Goal: Information Seeking & Learning: Compare options

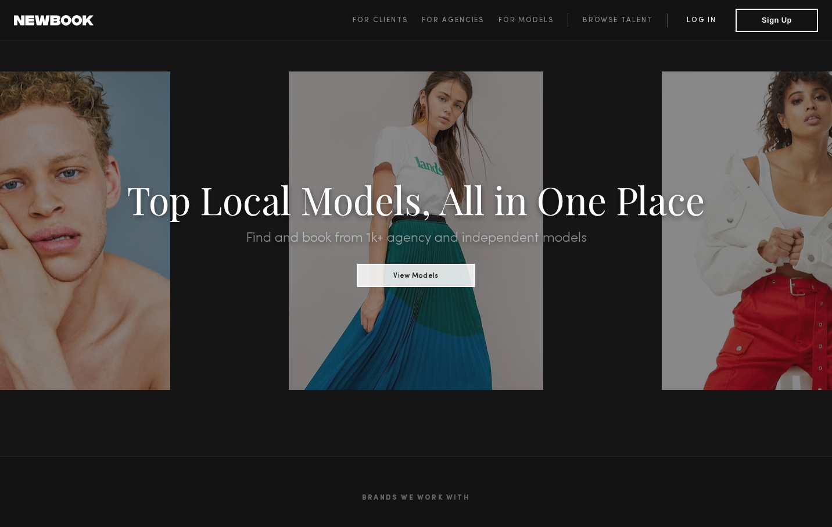
click at [706, 22] on link "Log in" at bounding box center [701, 20] width 69 height 14
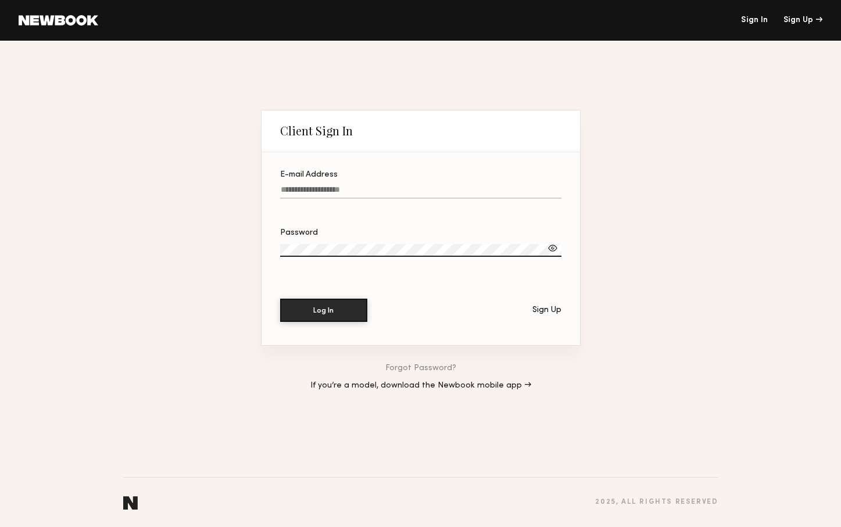
type input "**********"
drag, startPoint x: 145, startPoint y: 319, endPoint x: 156, endPoint y: 320, distance: 10.6
click at [151, 320] on div "**********" at bounding box center [420, 284] width 841 height 487
click at [327, 316] on button "Log In" at bounding box center [323, 309] width 87 height 23
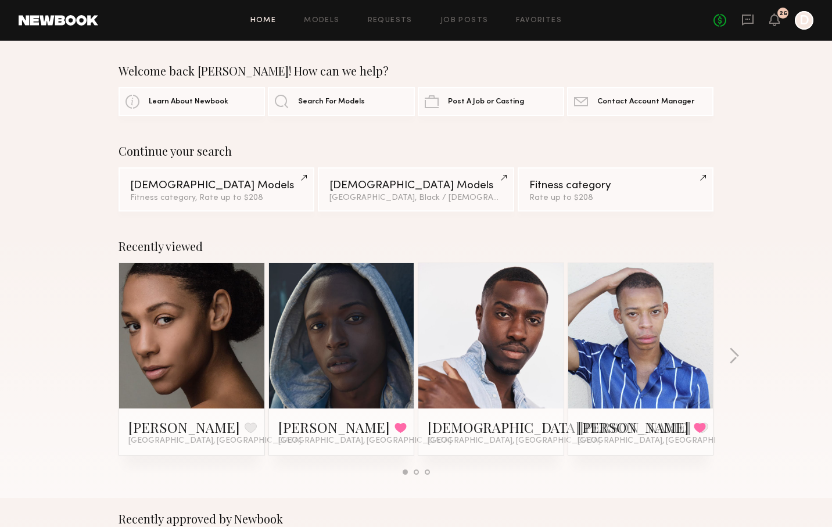
click at [195, 306] on link at bounding box center [191, 335] width 71 height 145
click at [498, 331] on link at bounding box center [491, 335] width 71 height 145
click at [187, 352] on link at bounding box center [191, 335] width 71 height 145
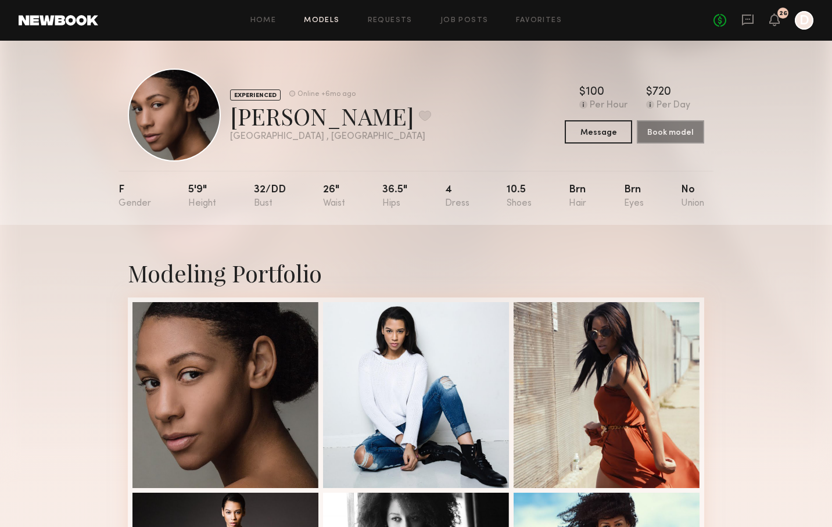
click at [336, 20] on link "Models" at bounding box center [321, 21] width 35 height 8
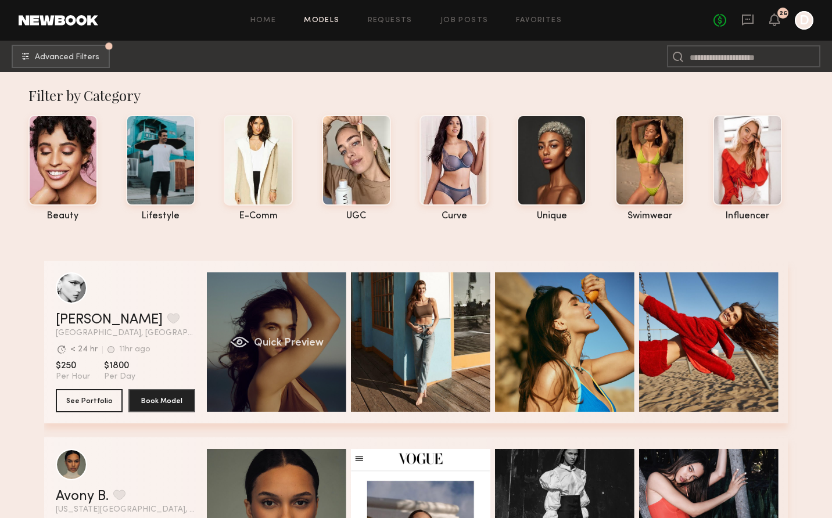
click at [291, 328] on div "Quick Preview" at bounding box center [276, 342] width 139 height 139
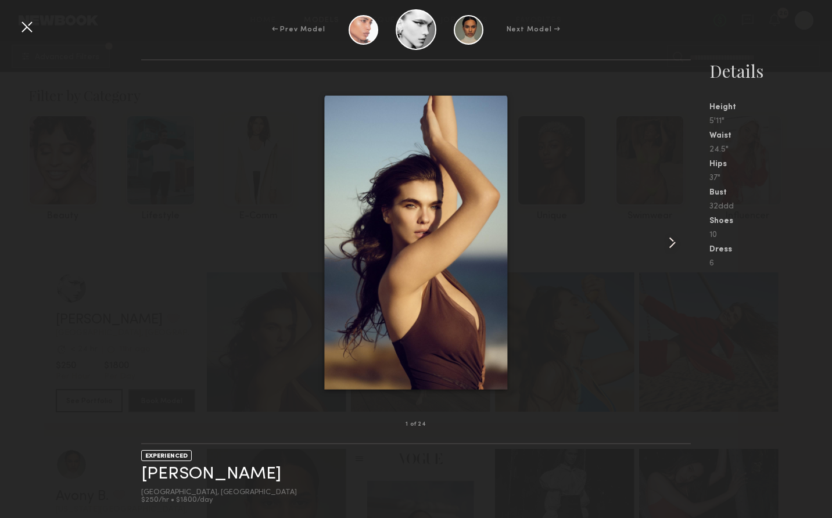
click at [671, 246] on common-icon at bounding box center [672, 243] width 19 height 19
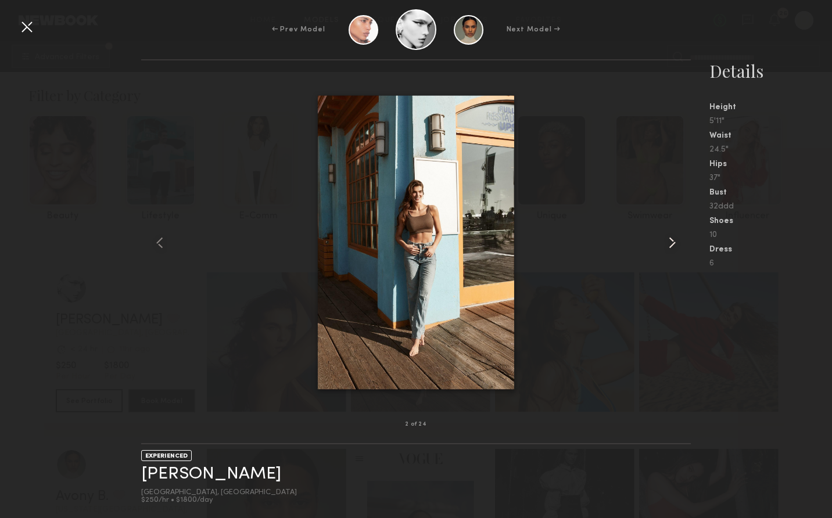
click at [671, 246] on common-icon at bounding box center [672, 243] width 19 height 19
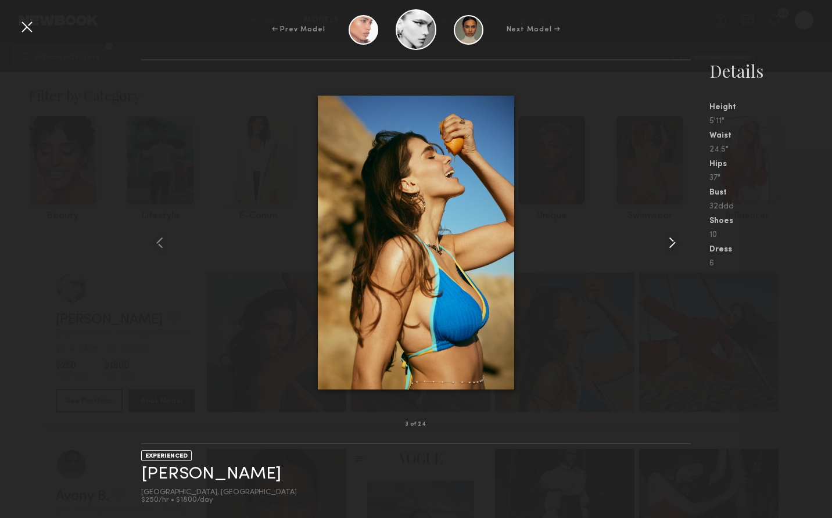
click at [671, 246] on common-icon at bounding box center [672, 243] width 19 height 19
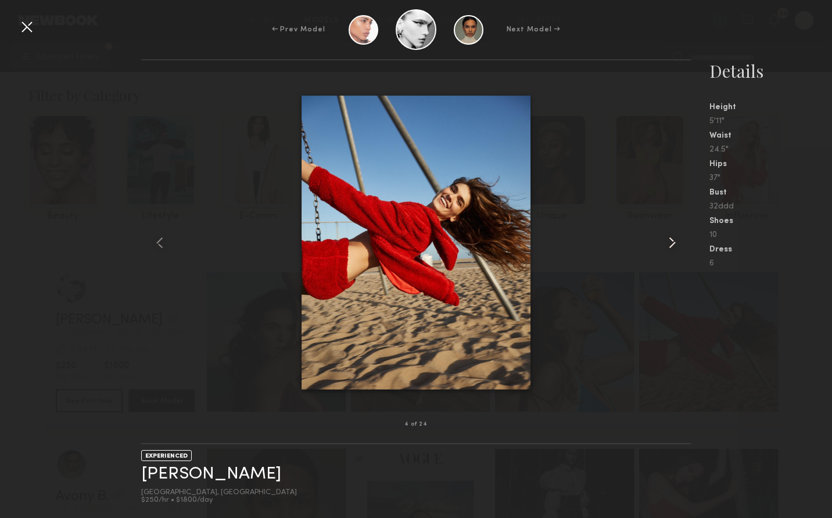
click at [671, 247] on common-icon at bounding box center [672, 243] width 19 height 19
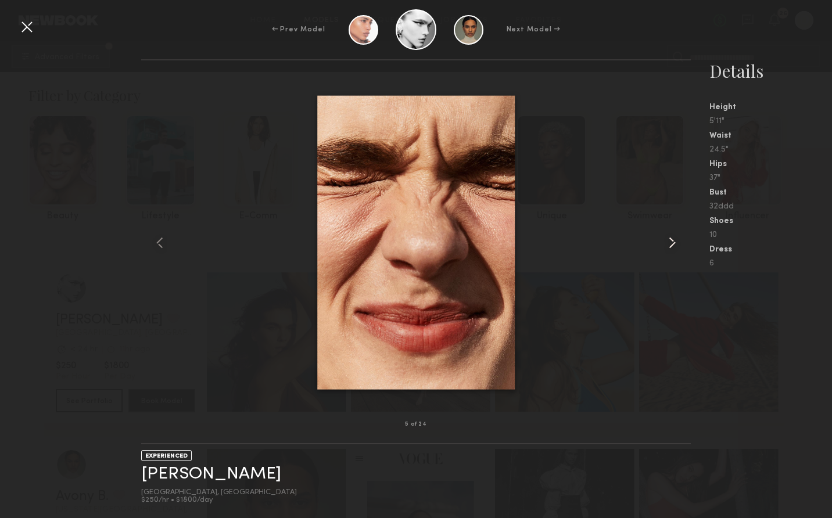
click at [671, 247] on common-icon at bounding box center [672, 243] width 19 height 19
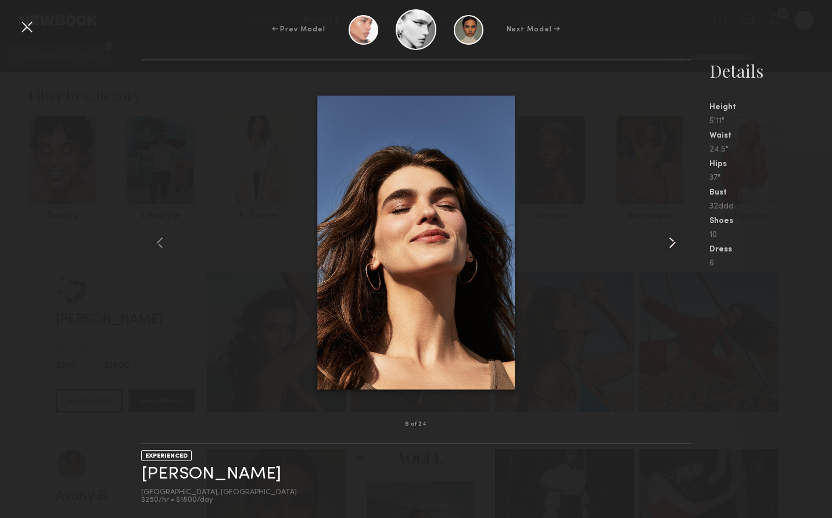
click at [671, 247] on common-icon at bounding box center [672, 243] width 19 height 19
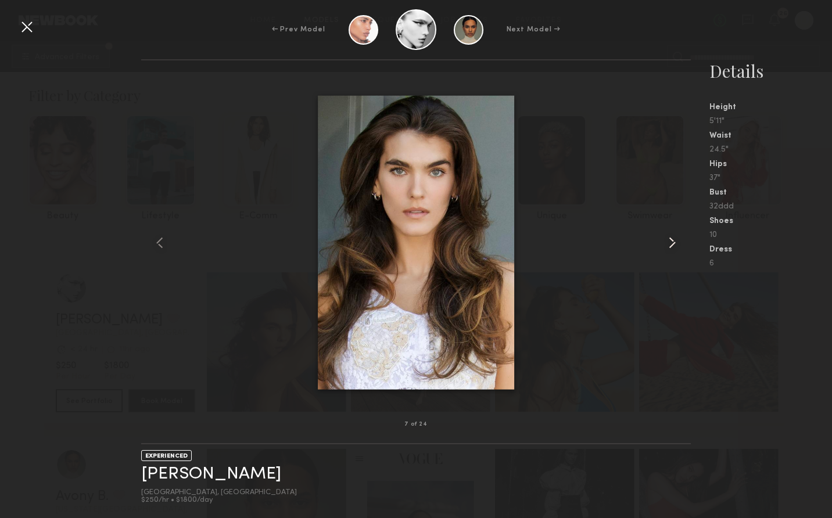
click at [671, 247] on common-icon at bounding box center [672, 243] width 19 height 19
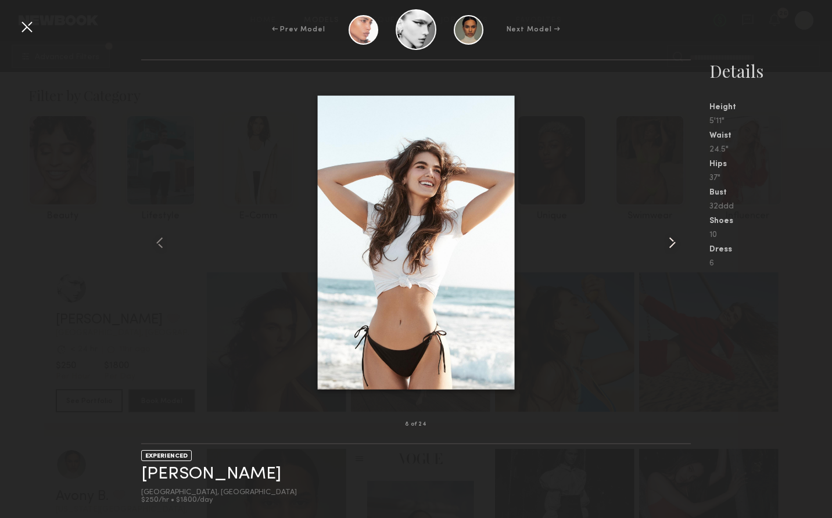
click at [671, 248] on common-icon at bounding box center [672, 243] width 19 height 19
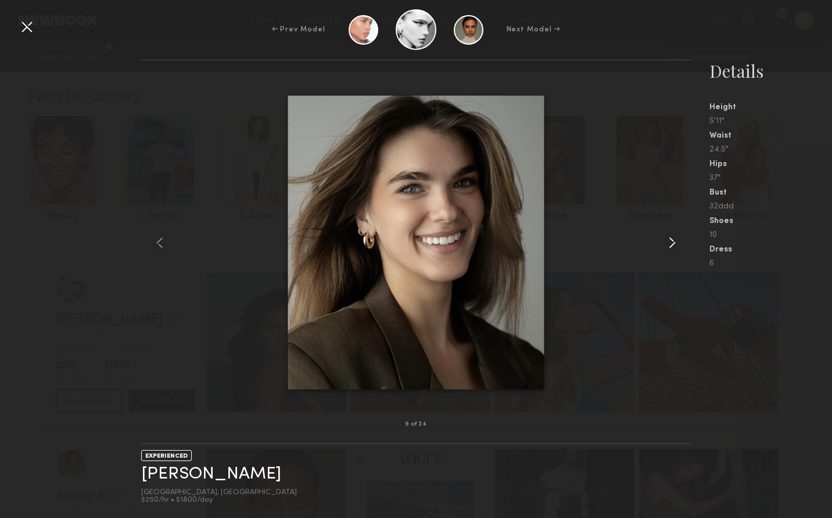
click at [671, 248] on common-icon at bounding box center [672, 243] width 19 height 19
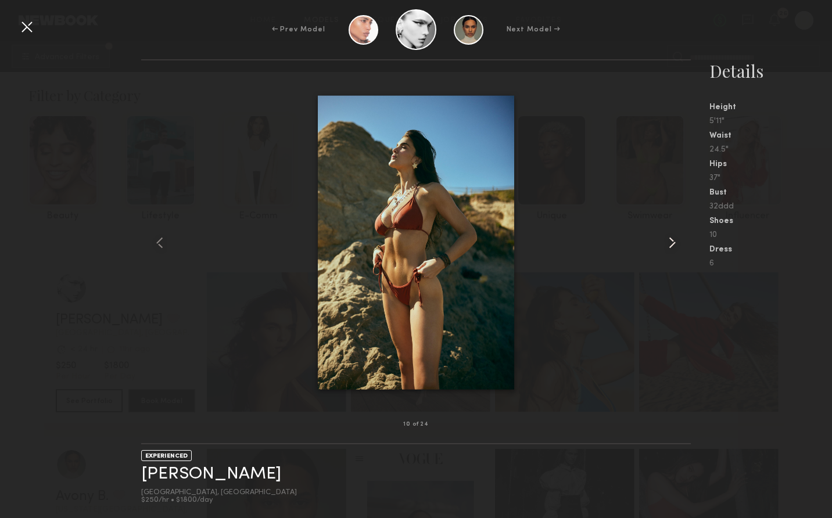
click at [672, 249] on common-icon at bounding box center [672, 243] width 19 height 19
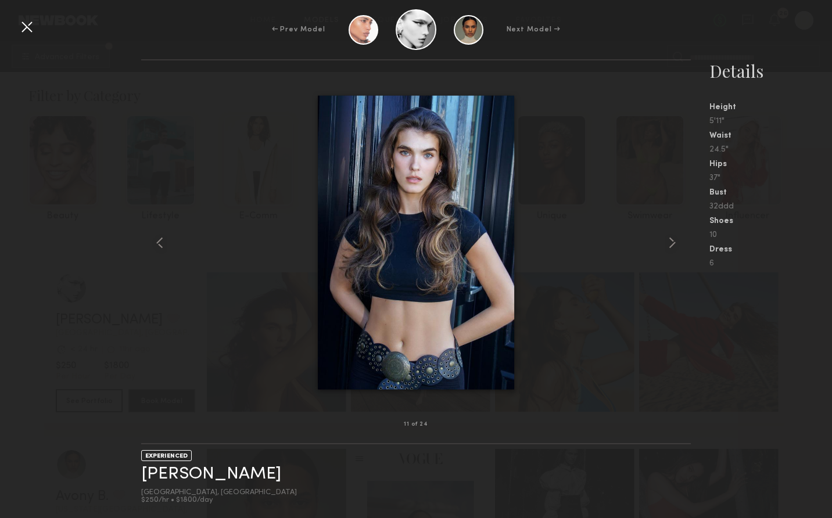
click at [24, 28] on div at bounding box center [26, 26] width 19 height 19
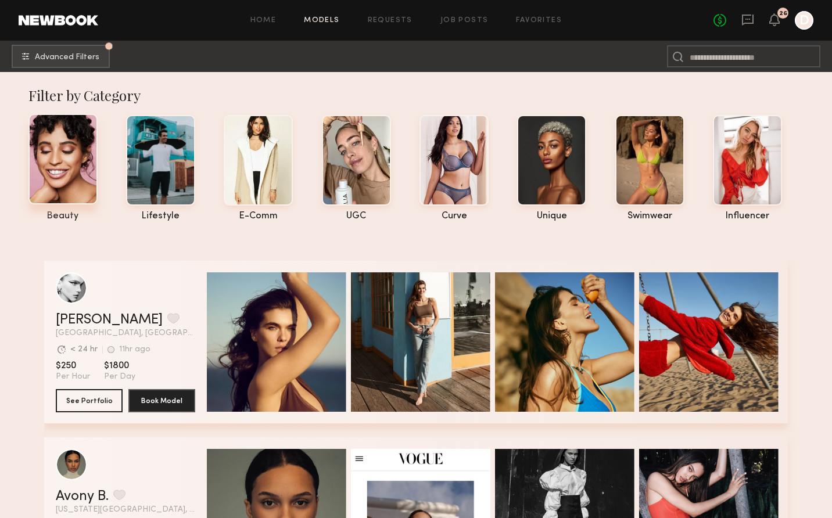
click at [53, 188] on div at bounding box center [62, 159] width 69 height 91
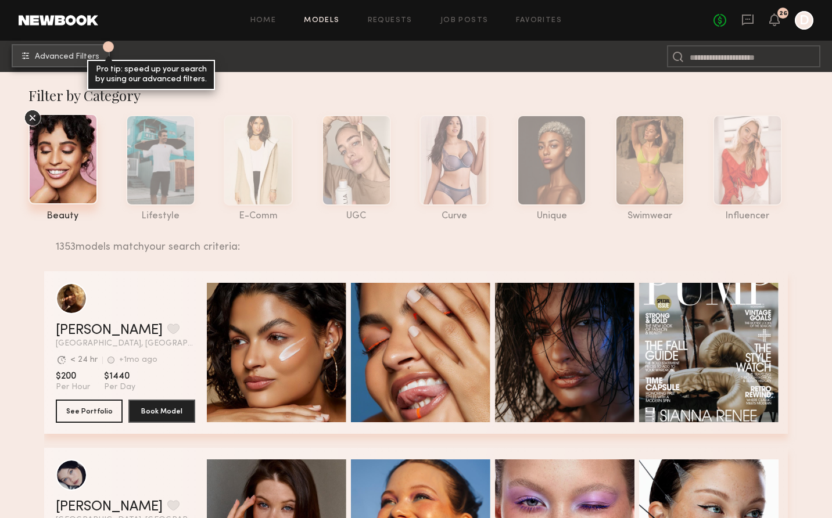
click at [71, 60] on span "Advanced Filters" at bounding box center [67, 57] width 65 height 8
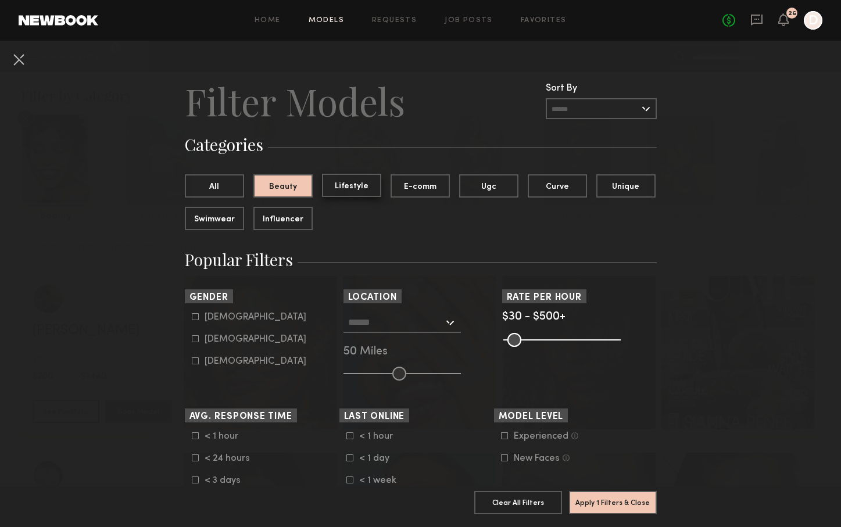
click at [339, 189] on button "Lifestyle" at bounding box center [351, 185] width 59 height 23
click at [280, 185] on button "Beauty" at bounding box center [282, 185] width 59 height 23
click at [239, 185] on button "All" at bounding box center [214, 185] width 59 height 23
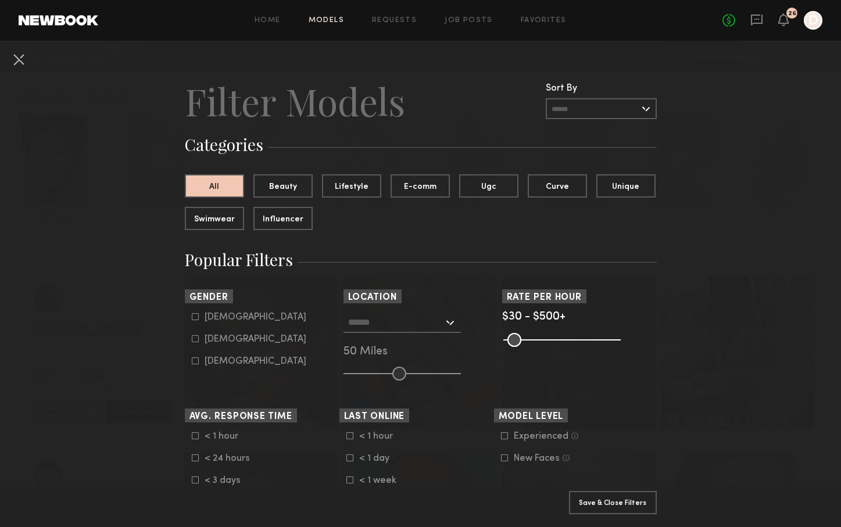
click at [19, 62] on button at bounding box center [18, 59] width 19 height 19
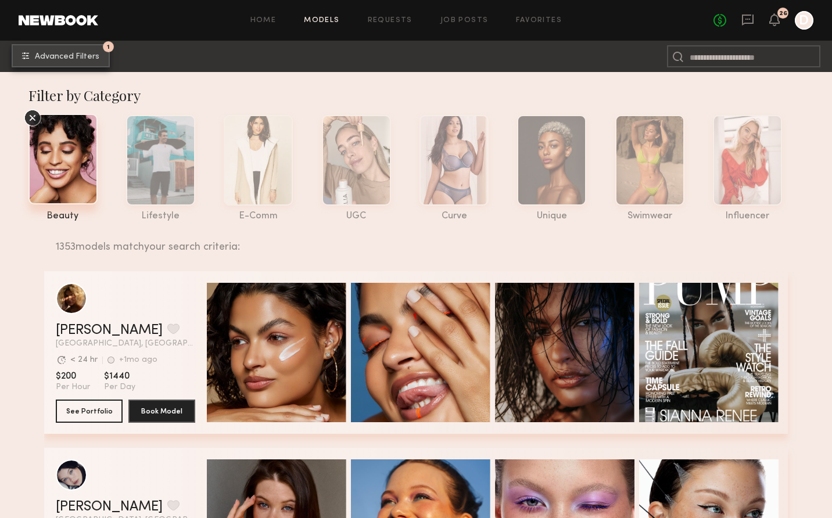
click at [67, 59] on span "Advanced Filters" at bounding box center [67, 57] width 65 height 8
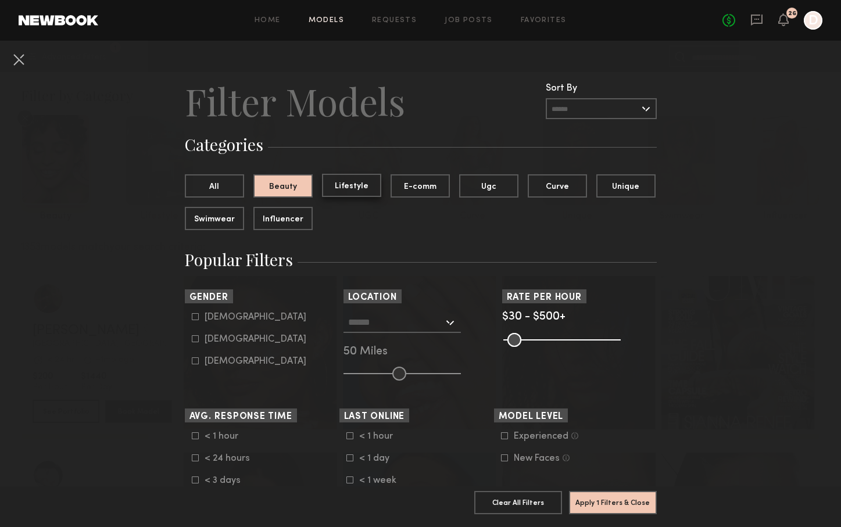
click at [353, 191] on button "Lifestyle" at bounding box center [351, 185] width 59 height 23
click at [192, 315] on icon at bounding box center [195, 316] width 7 height 7
type input "*"
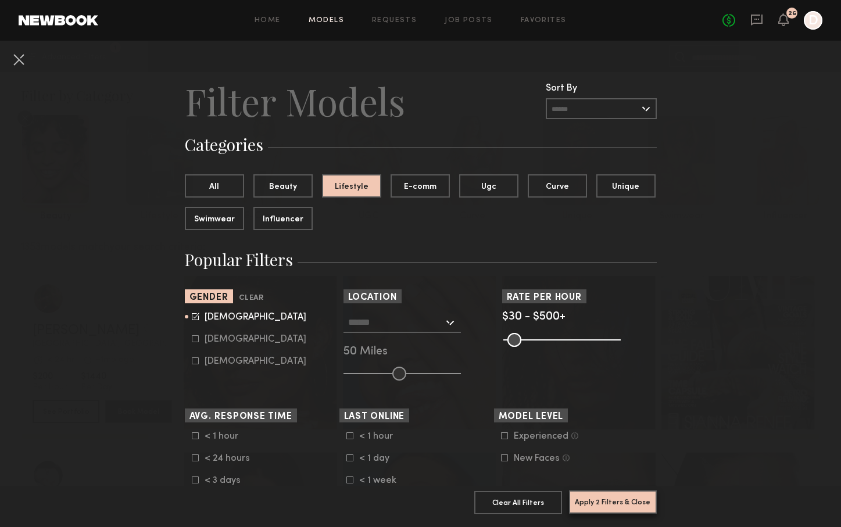
click at [612, 498] on button "Apply 2 Filters & Close" at bounding box center [613, 502] width 88 height 23
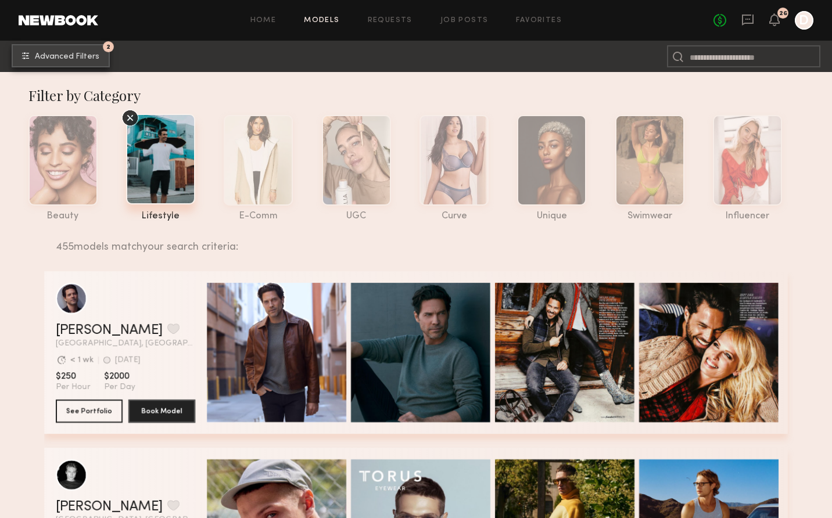
click at [56, 48] on button "2 Advanced Filters" at bounding box center [61, 55] width 98 height 23
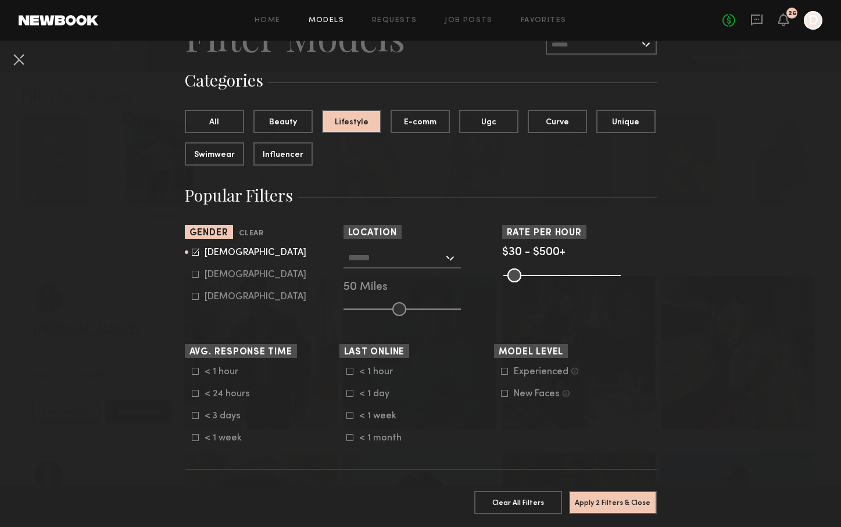
scroll to position [167, 0]
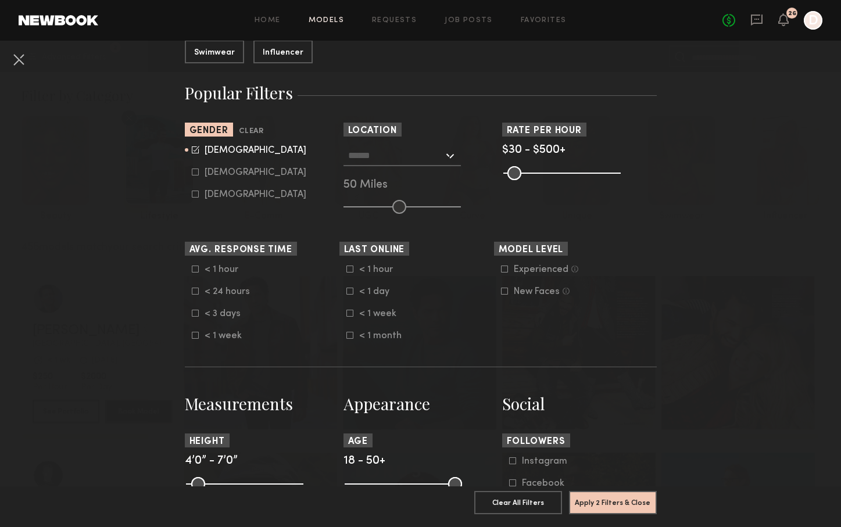
click at [504, 288] on label "New Faces Talent we’ve deemed to be in the early stages of their professional c…" at bounding box center [535, 291] width 69 height 7
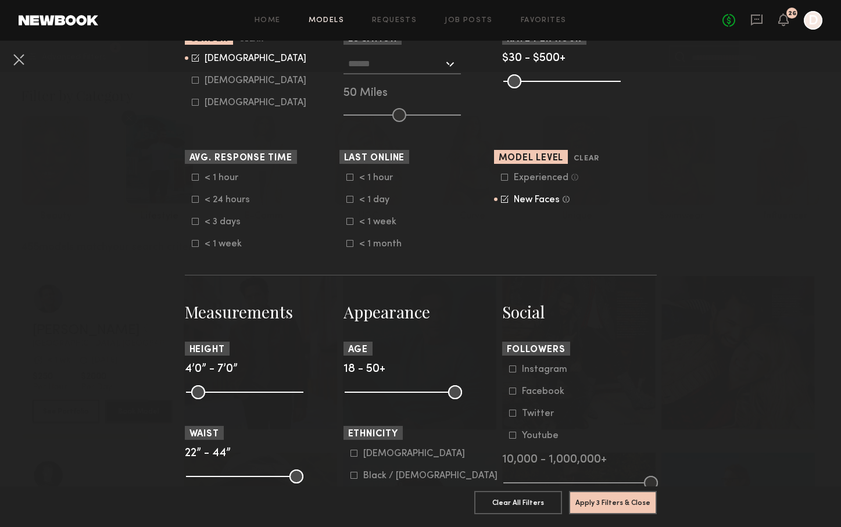
scroll to position [279, 0]
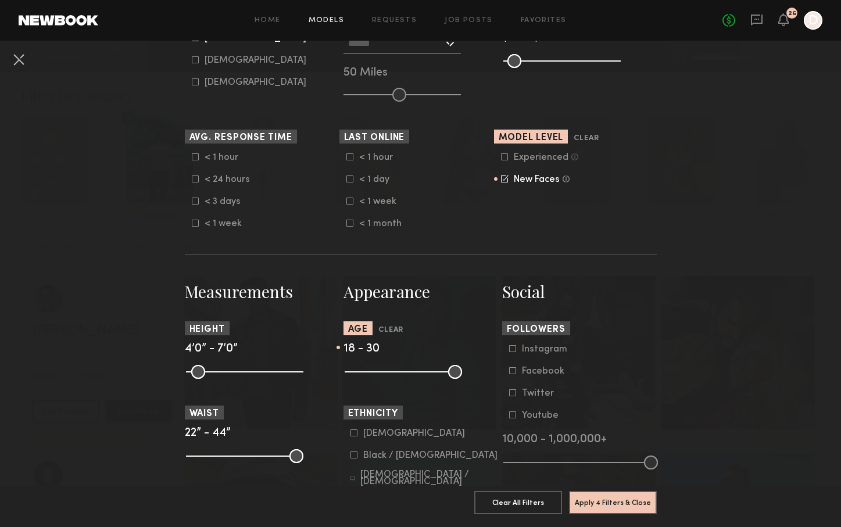
drag, startPoint x: 445, startPoint y: 372, endPoint x: 385, endPoint y: 378, distance: 60.1
type input "**"
click at [385, 378] on input "range" at bounding box center [403, 372] width 117 height 14
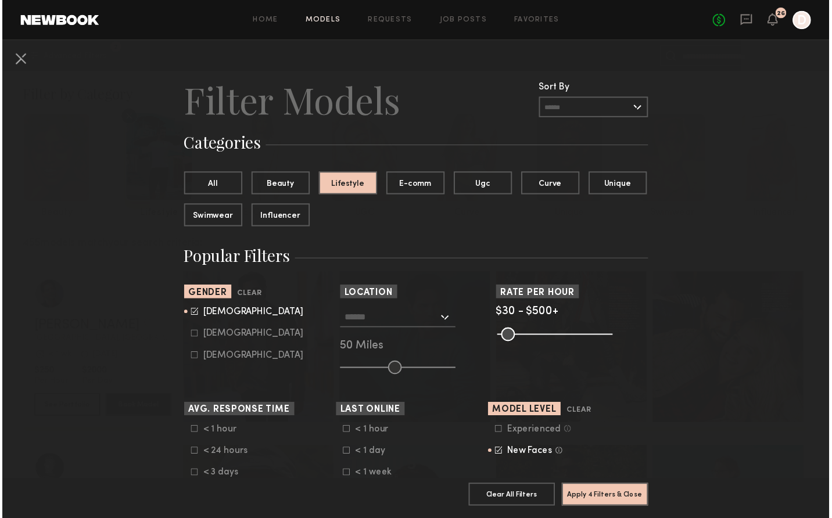
scroll to position [2, 0]
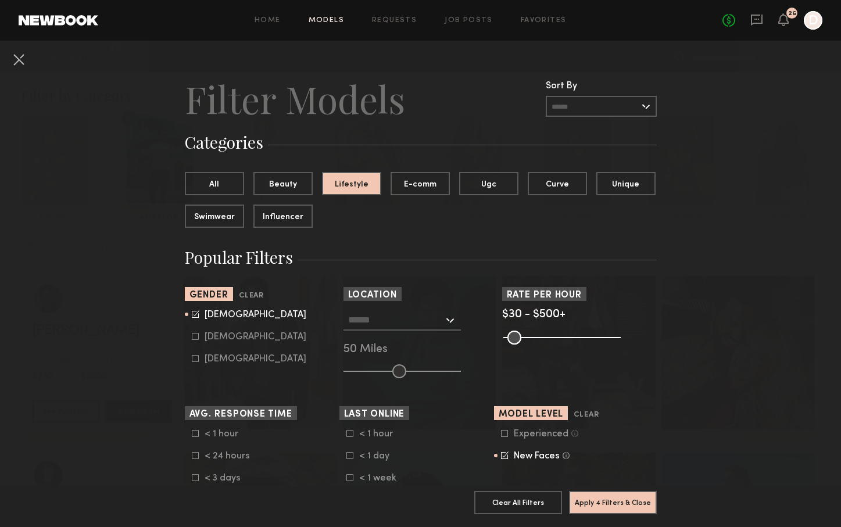
click at [365, 323] on input "text" at bounding box center [395, 320] width 95 height 20
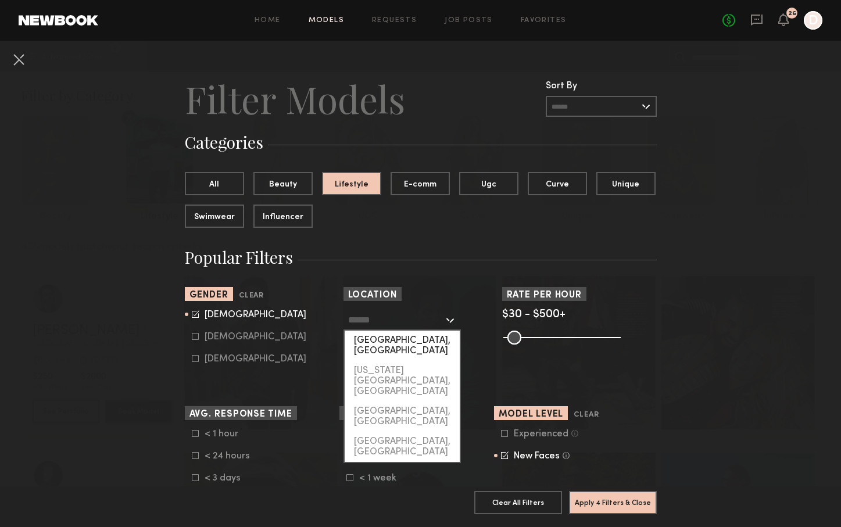
click at [370, 338] on div "Los Angeles, CA" at bounding box center [402, 346] width 115 height 30
type input "**********"
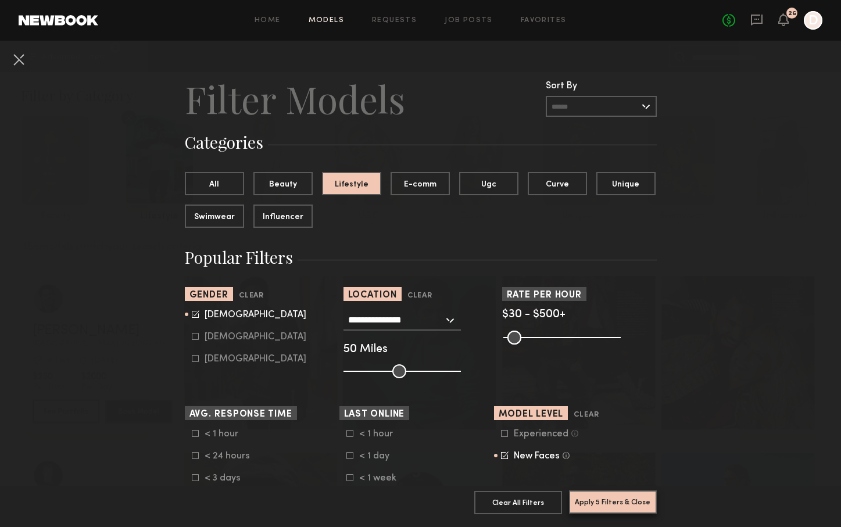
click at [616, 491] on button "Apply 5 Filters & Close" at bounding box center [613, 502] width 88 height 23
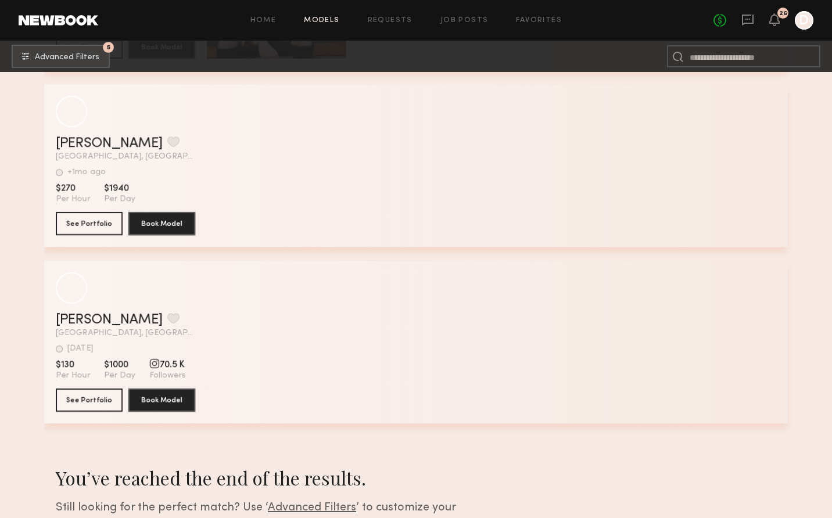
scroll to position [7711, 0]
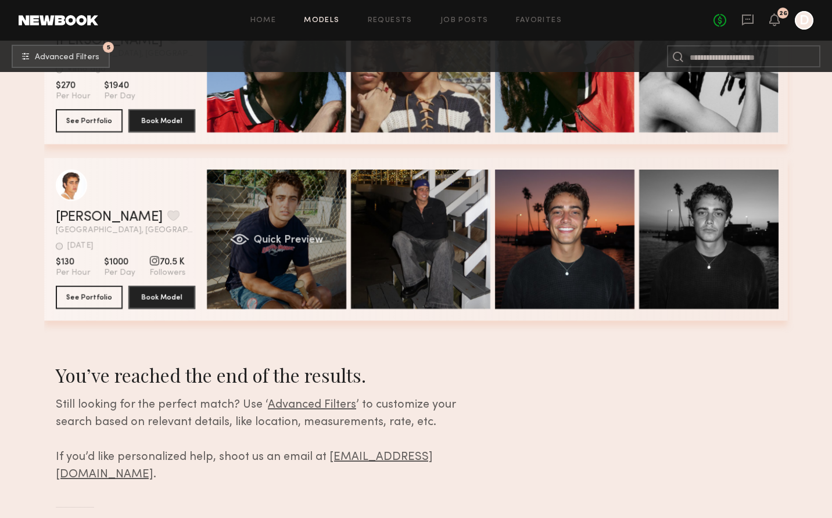
click at [256, 173] on div "Quick Preview" at bounding box center [276, 239] width 139 height 139
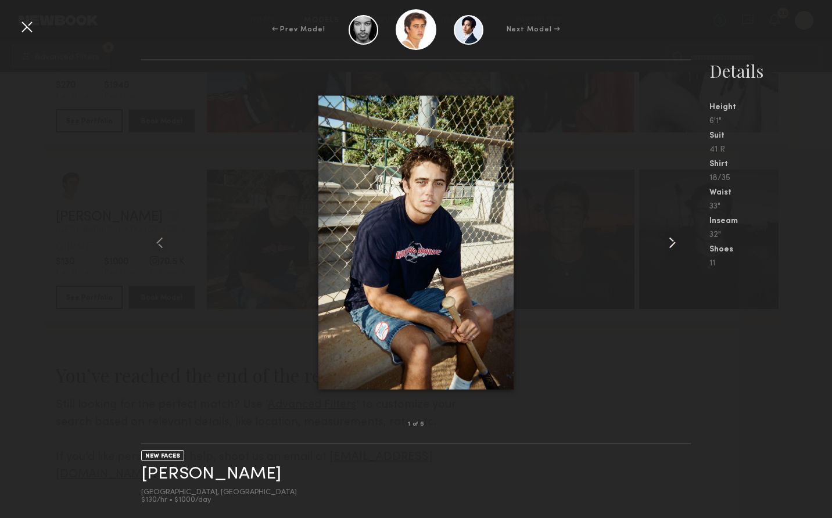
click at [671, 246] on common-icon at bounding box center [672, 243] width 19 height 19
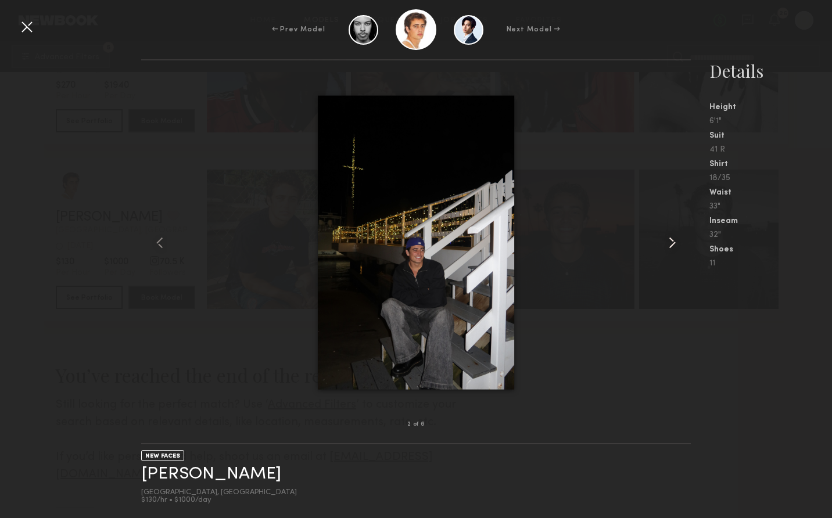
click at [670, 247] on common-icon at bounding box center [672, 243] width 19 height 19
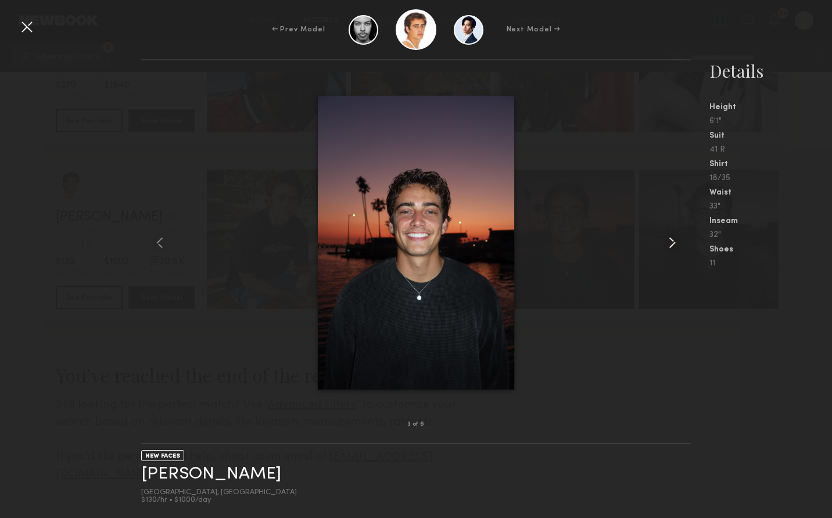
click at [670, 247] on common-icon at bounding box center [672, 243] width 19 height 19
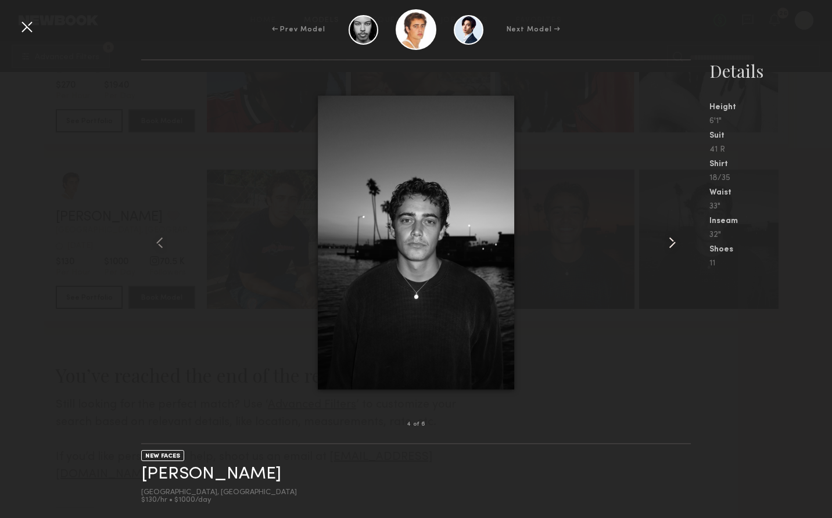
click at [670, 247] on common-icon at bounding box center [672, 243] width 19 height 19
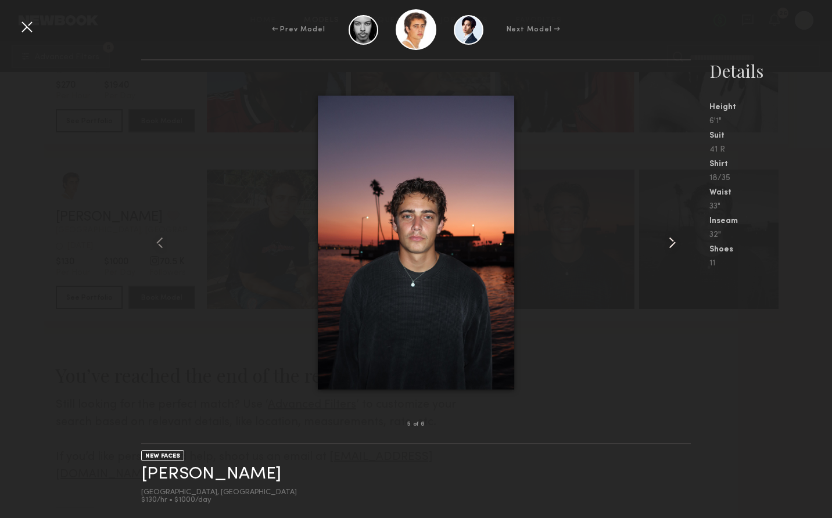
click at [670, 247] on common-icon at bounding box center [672, 243] width 19 height 19
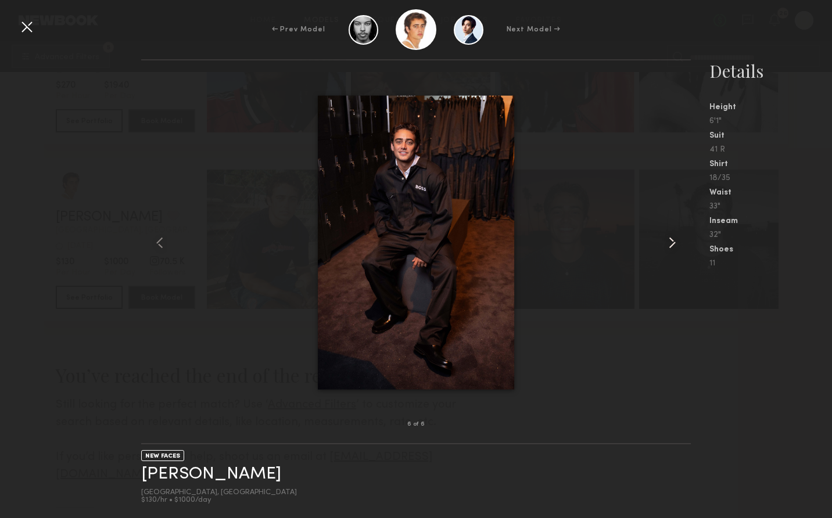
click at [670, 247] on common-icon at bounding box center [672, 243] width 19 height 19
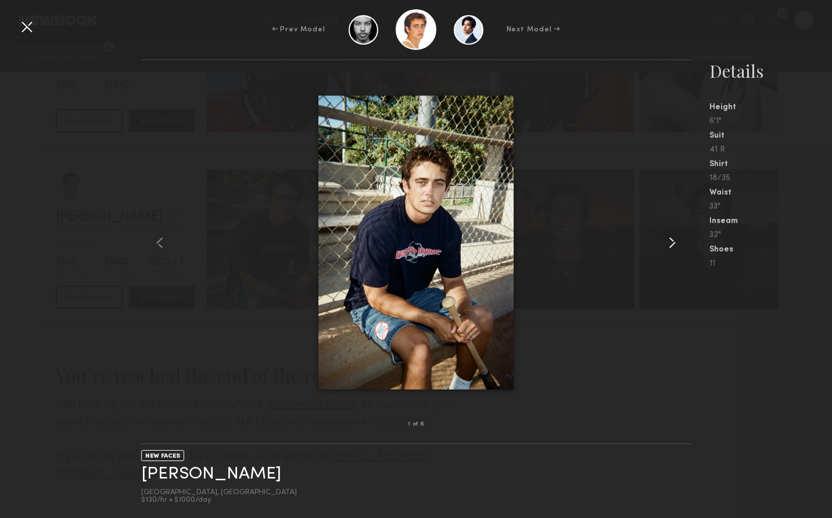
click at [670, 247] on common-icon at bounding box center [672, 243] width 19 height 19
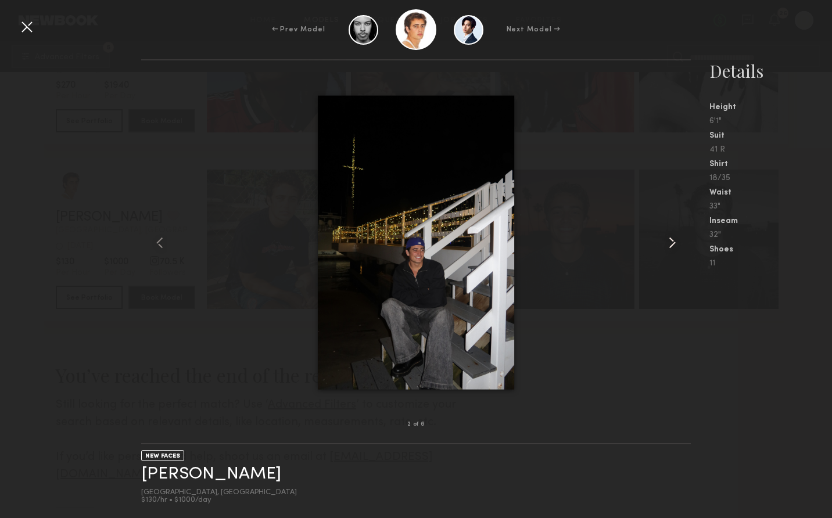
click at [670, 247] on common-icon at bounding box center [672, 243] width 19 height 19
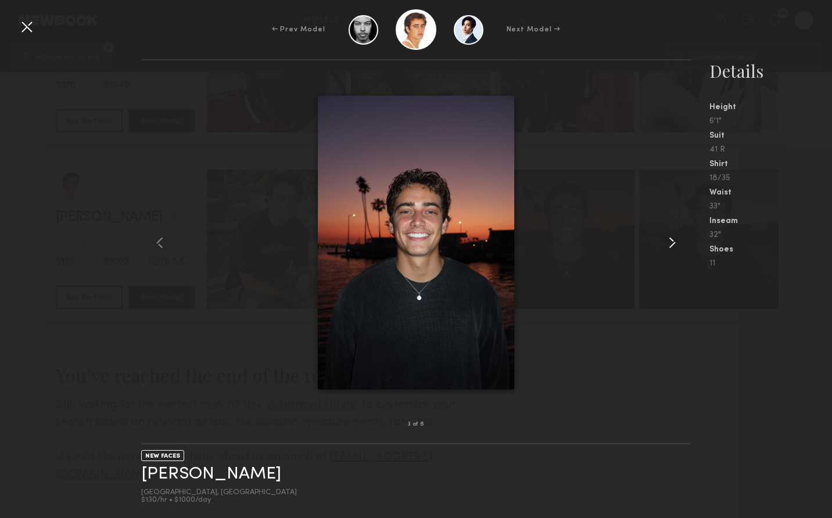
click at [670, 247] on common-icon at bounding box center [672, 243] width 19 height 19
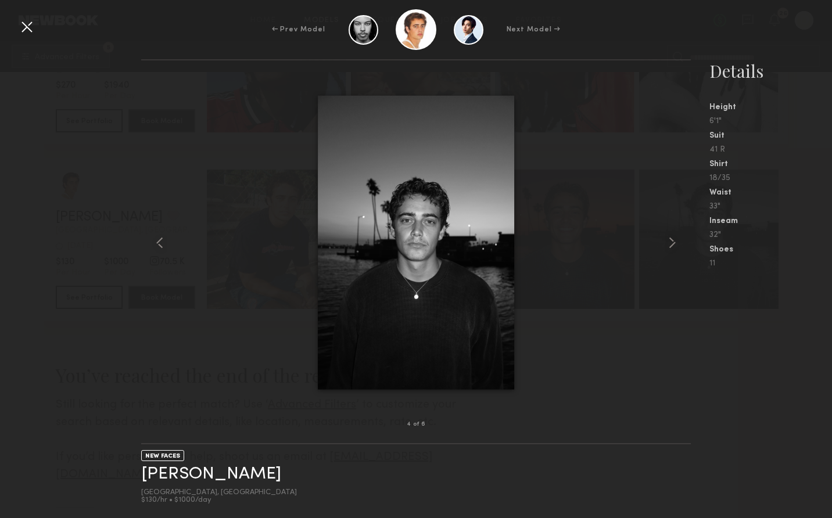
click at [656, 377] on div at bounding box center [415, 242] width 549 height 327
click at [26, 35] on div at bounding box center [26, 26] width 19 height 19
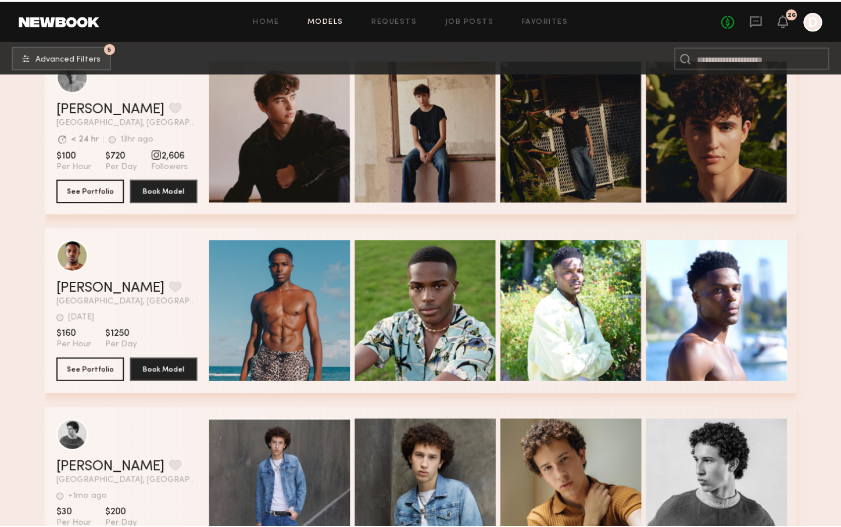
scroll to position [0, 0]
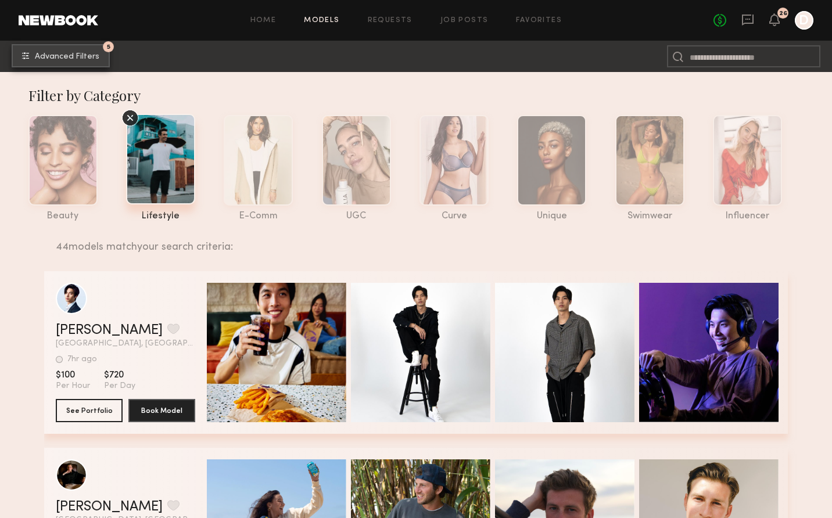
click at [55, 51] on button "5 Advanced Filters" at bounding box center [61, 55] width 98 height 23
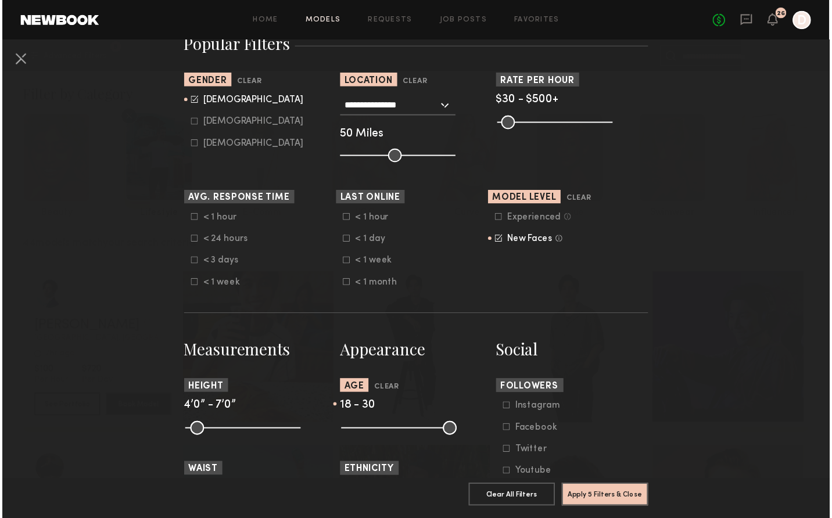
scroll to position [446, 0]
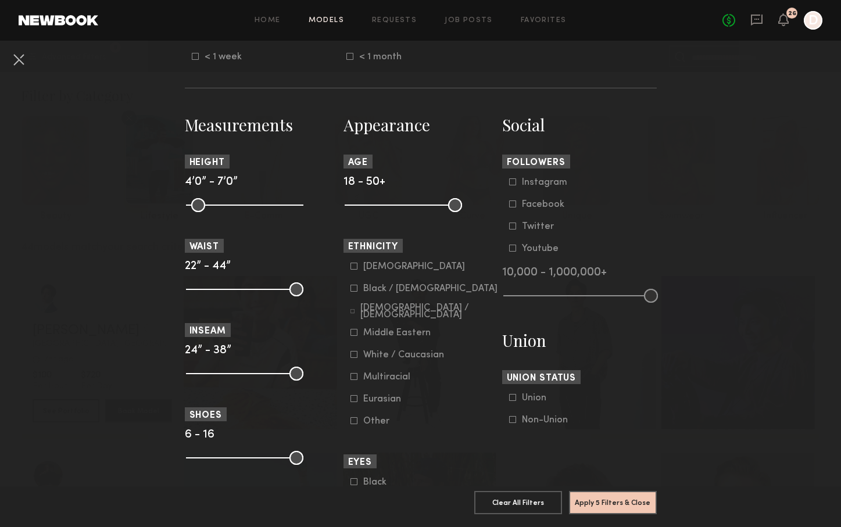
drag, startPoint x: 385, startPoint y: 205, endPoint x: 547, endPoint y: 227, distance: 163.7
type input "**"
click at [555, 227] on section "Measurements Height 4’0” - 7’0” Waist 22” - 44” Inseam 24” - 38” Shoes 6 - 16 S…" at bounding box center [421, 453] width 472 height 678
drag, startPoint x: 345, startPoint y: 201, endPoint x: 380, endPoint y: 203, distance: 34.4
type input "**"
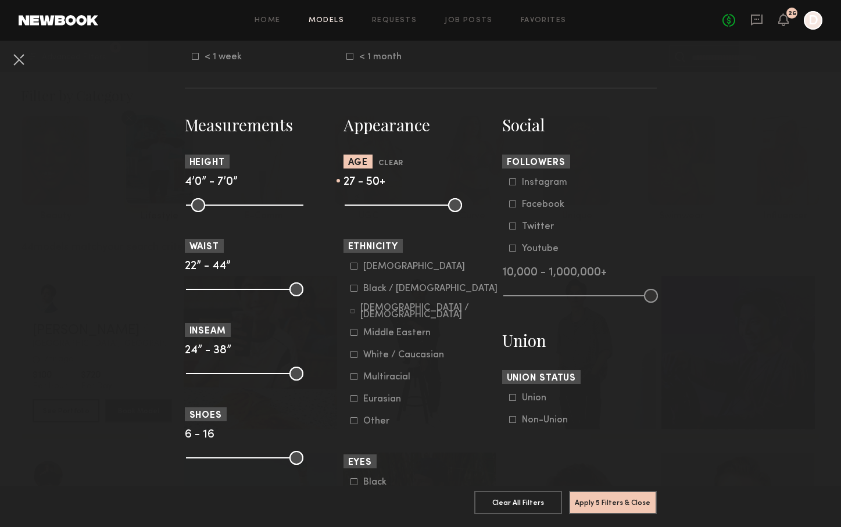
click at [380, 203] on input "range" at bounding box center [403, 205] width 117 height 14
click at [592, 491] on button "Apply 5 Filters & Close" at bounding box center [613, 502] width 88 height 23
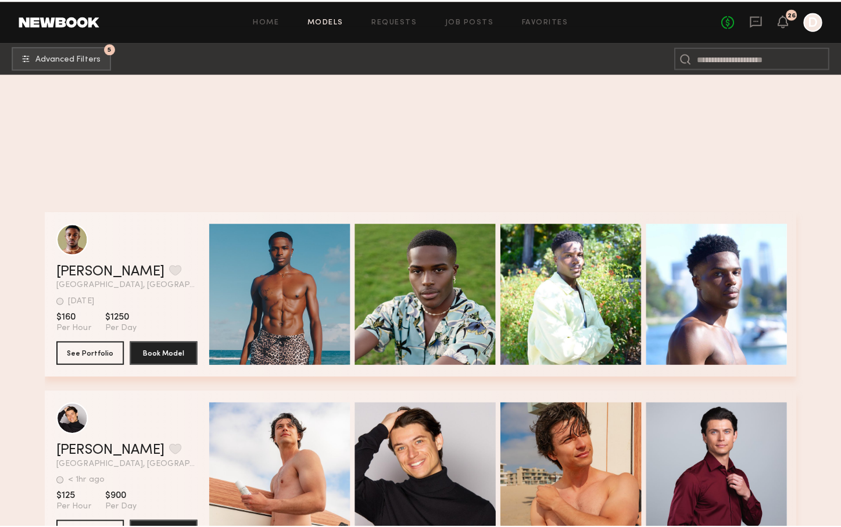
scroll to position [780, 0]
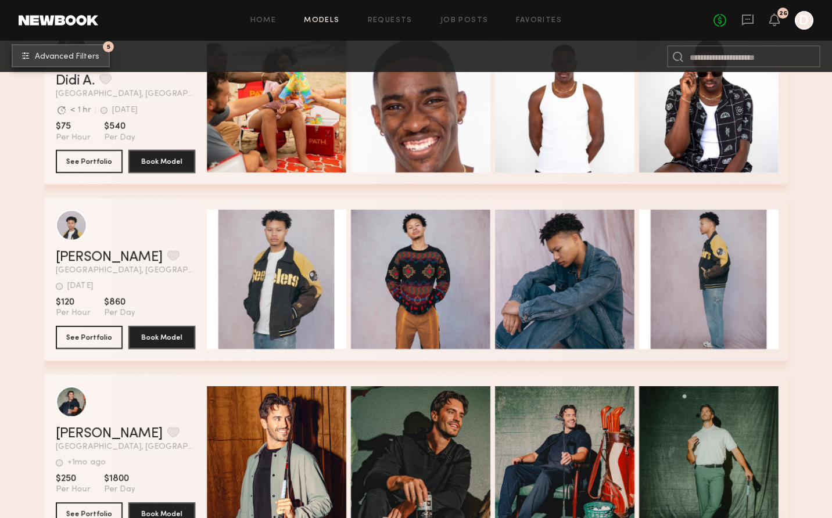
click at [81, 63] on button "5 Advanced Filters" at bounding box center [61, 55] width 98 height 23
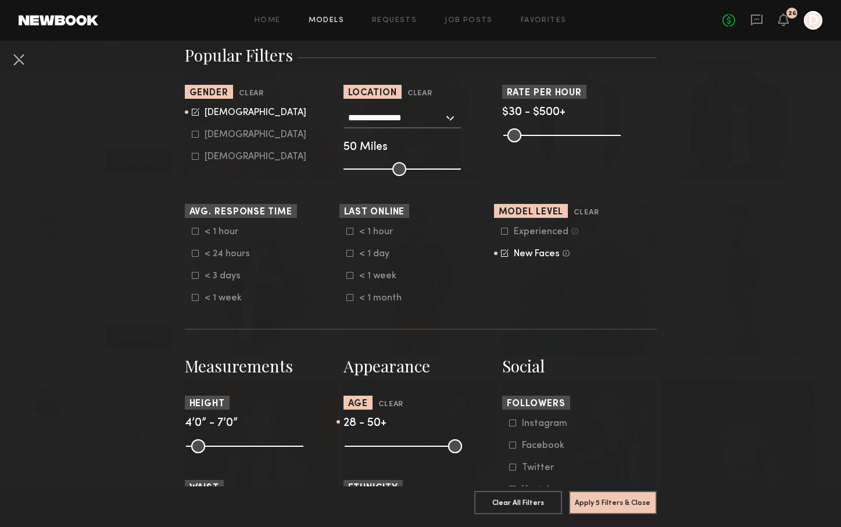
scroll to position [207, 0]
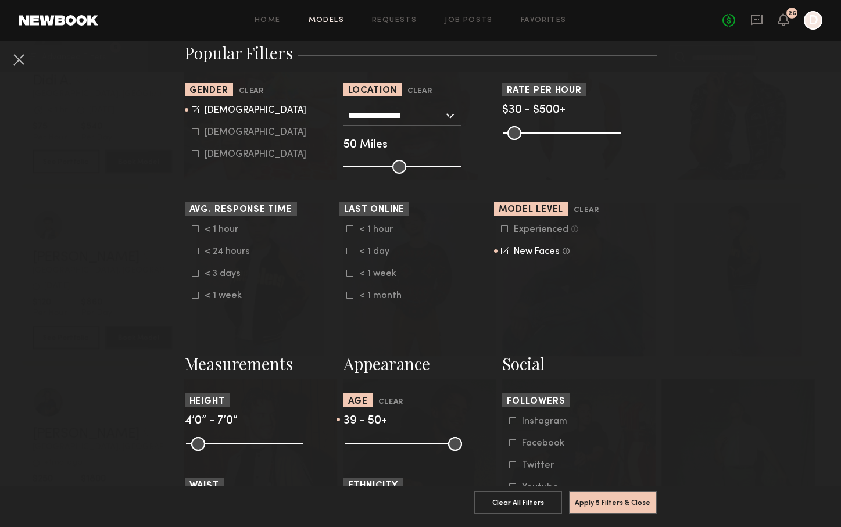
drag, startPoint x: 378, startPoint y: 445, endPoint x: 415, endPoint y: 440, distance: 37.5
type input "**"
click at [415, 440] on input "range" at bounding box center [403, 444] width 117 height 14
click at [579, 491] on button "Apply 5 Filters & Close" at bounding box center [613, 502] width 88 height 23
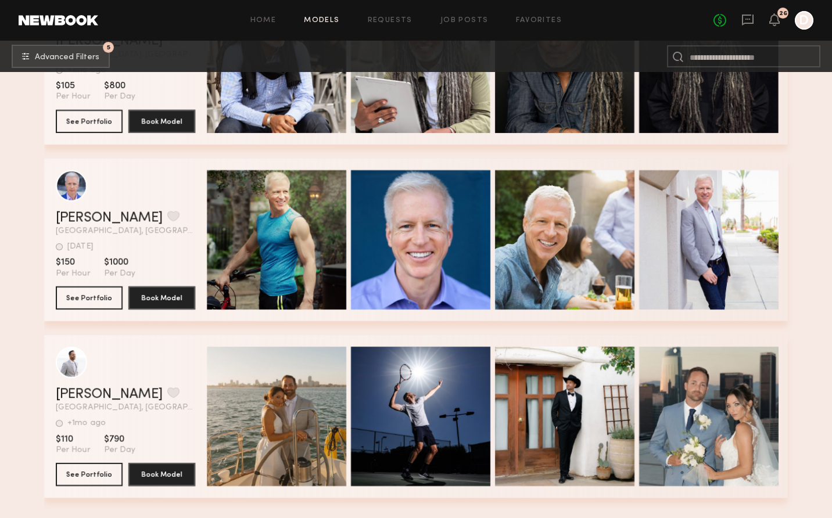
scroll to position [820, 0]
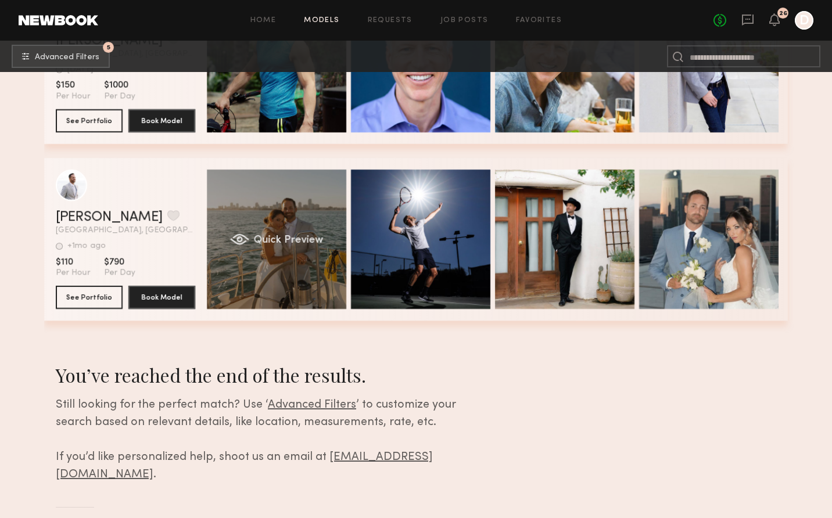
click at [246, 280] on div "Quick Preview" at bounding box center [276, 239] width 139 height 139
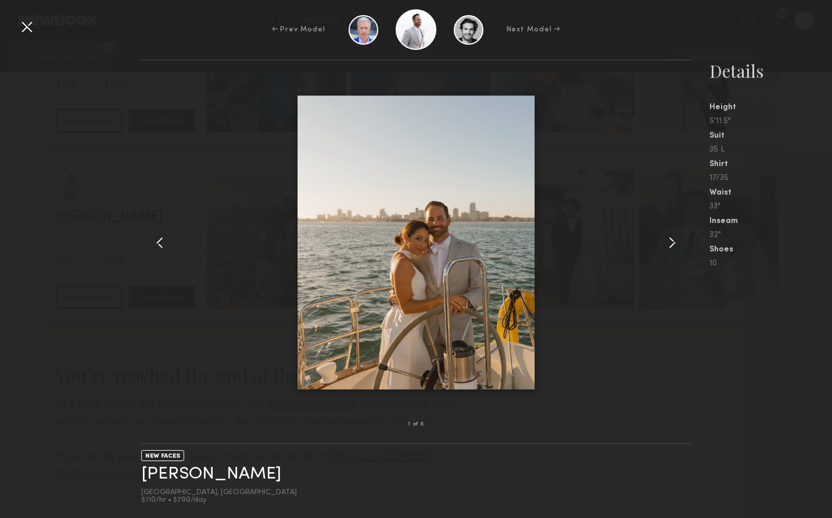
click at [671, 251] on common-icon at bounding box center [672, 243] width 19 height 19
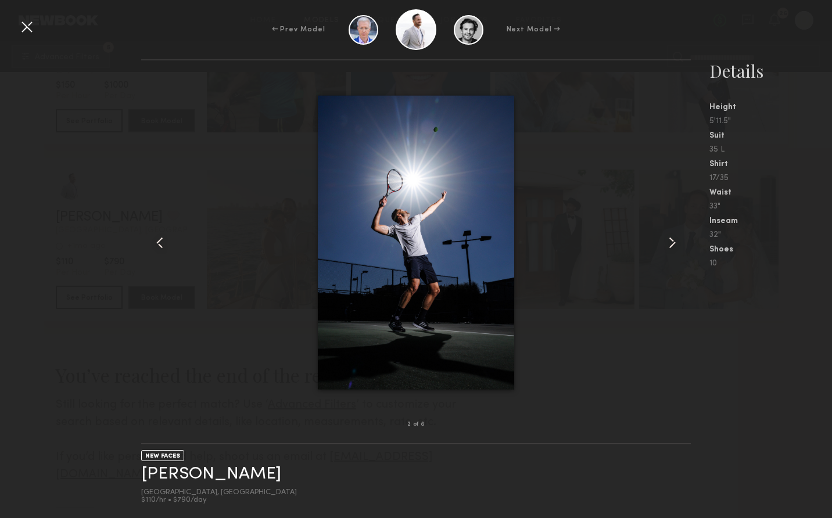
click at [671, 251] on common-icon at bounding box center [672, 243] width 19 height 19
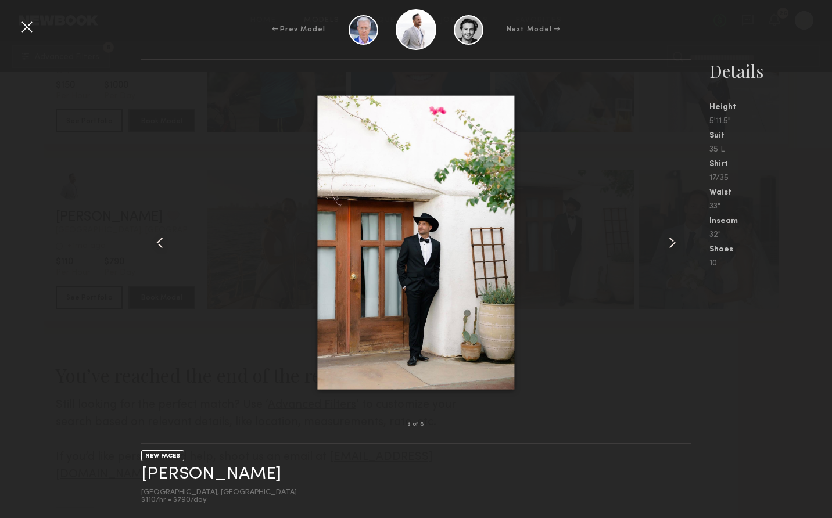
click at [671, 251] on common-icon at bounding box center [672, 243] width 19 height 19
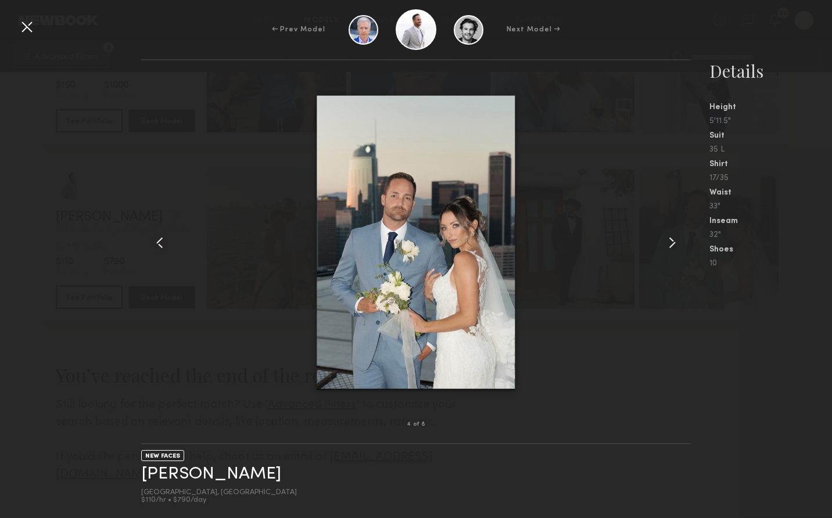
click at [671, 251] on common-icon at bounding box center [672, 243] width 19 height 19
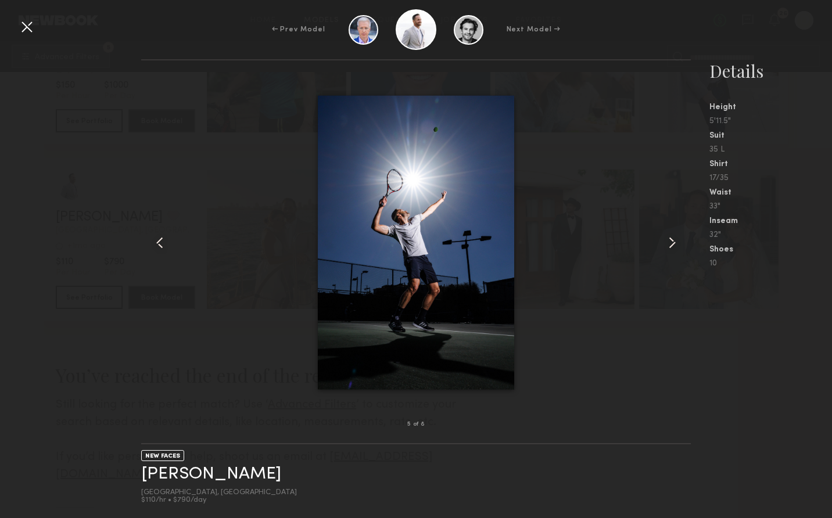
click at [671, 251] on common-icon at bounding box center [672, 243] width 19 height 19
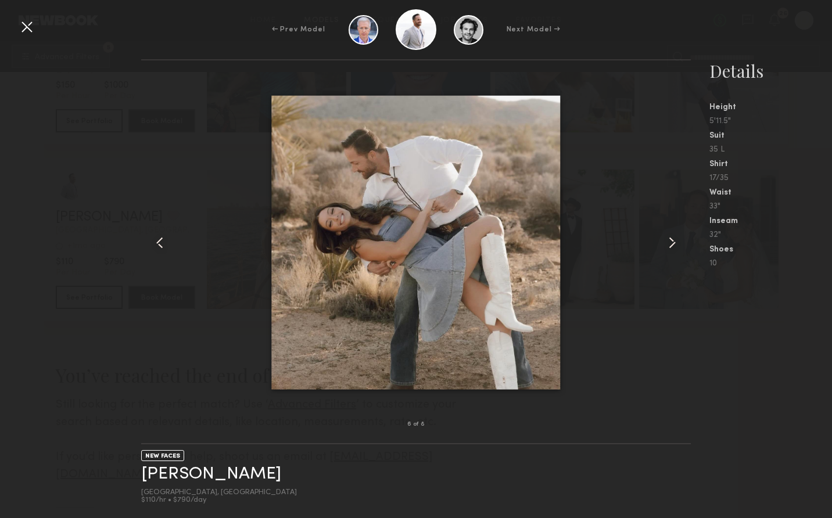
click at [671, 251] on common-icon at bounding box center [672, 243] width 19 height 19
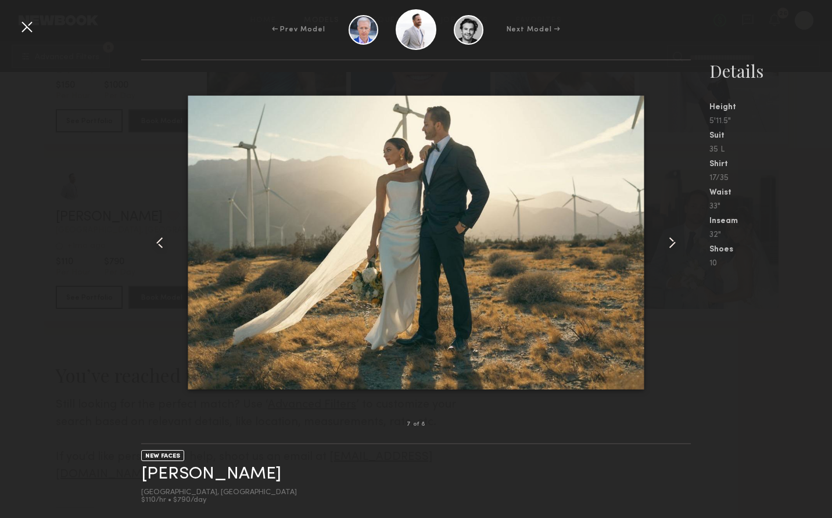
click at [671, 251] on common-icon at bounding box center [672, 243] width 19 height 19
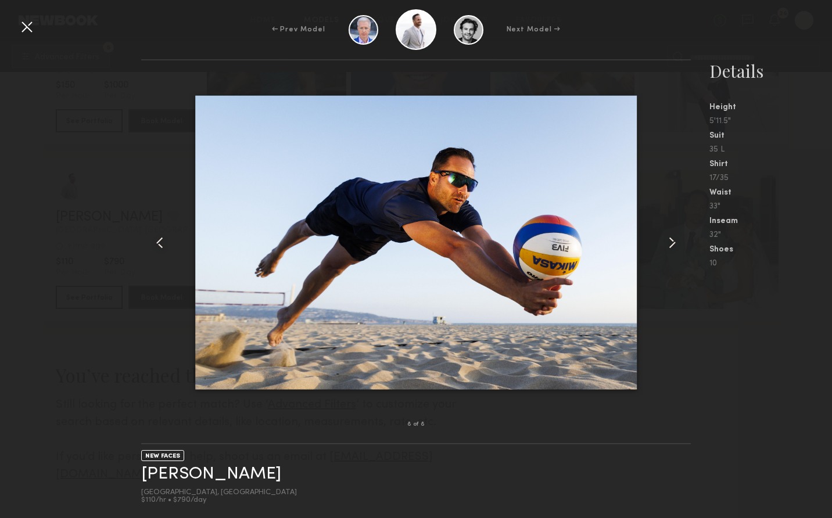
click at [671, 251] on common-icon at bounding box center [672, 243] width 19 height 19
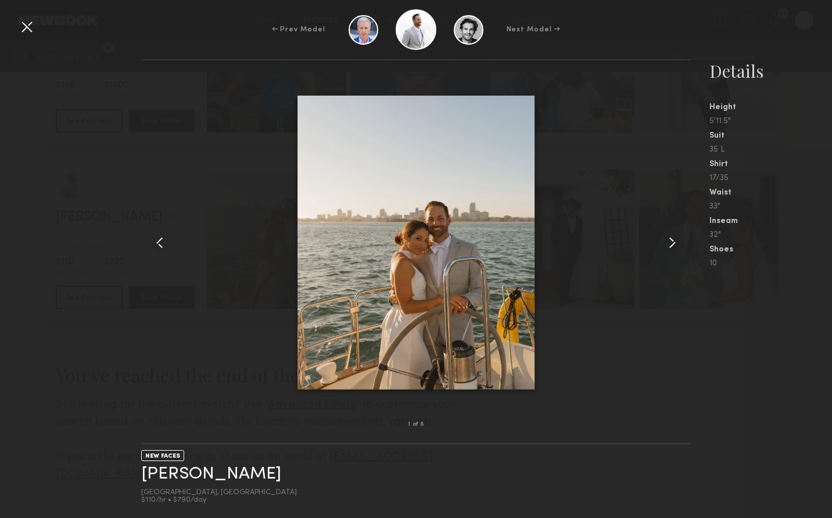
click at [671, 251] on common-icon at bounding box center [672, 243] width 19 height 19
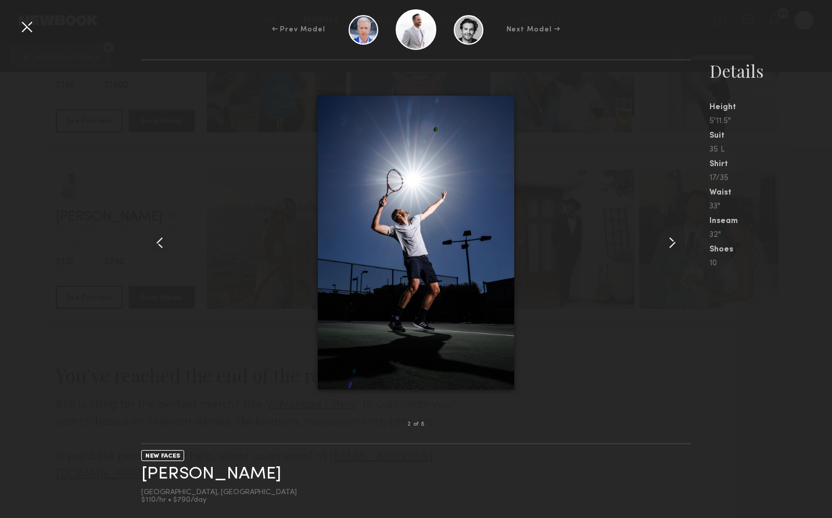
click at [671, 251] on common-icon at bounding box center [672, 243] width 19 height 19
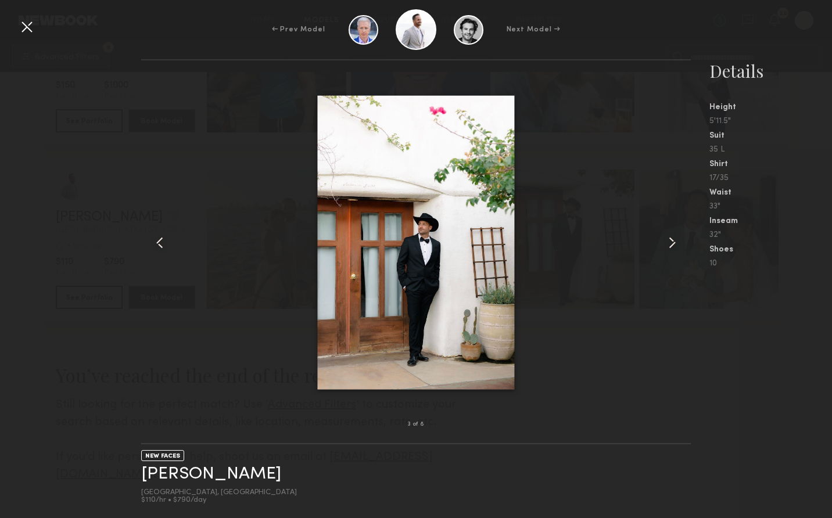
click at [22, 29] on div at bounding box center [26, 26] width 19 height 19
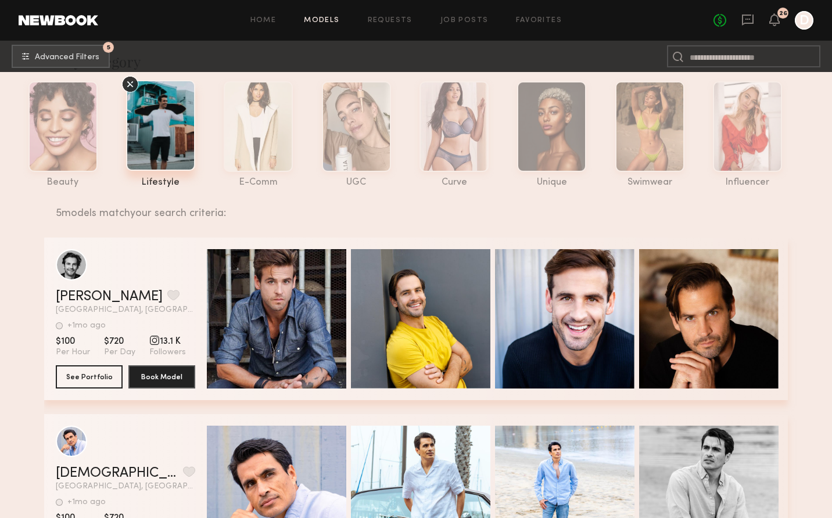
scroll to position [0, 0]
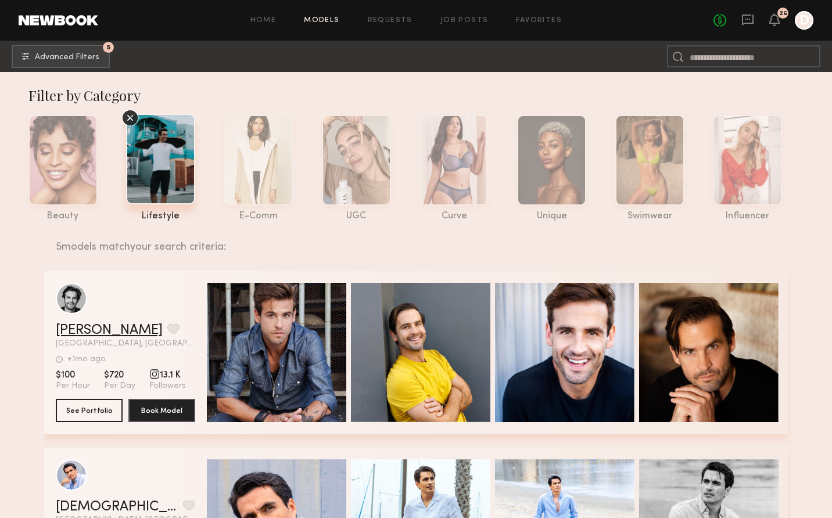
click at [98, 335] on link "Benedikt S." at bounding box center [109, 331] width 107 height 14
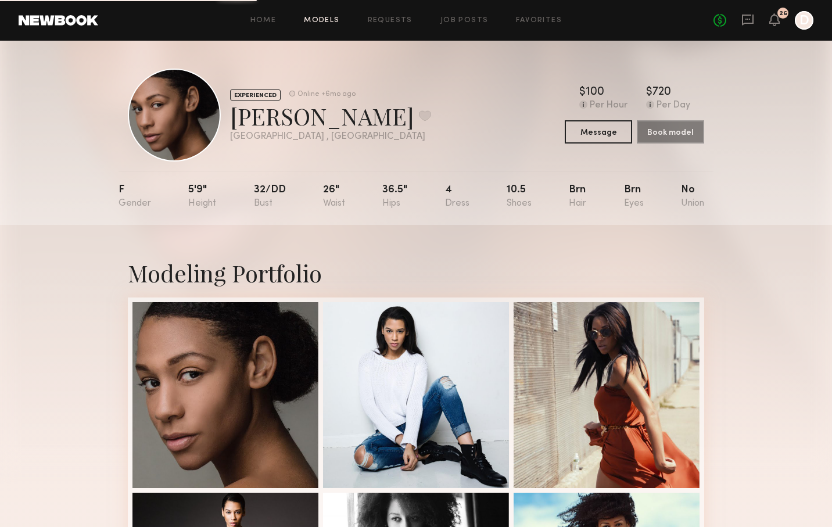
click at [339, 22] on link "Models" at bounding box center [321, 21] width 35 height 8
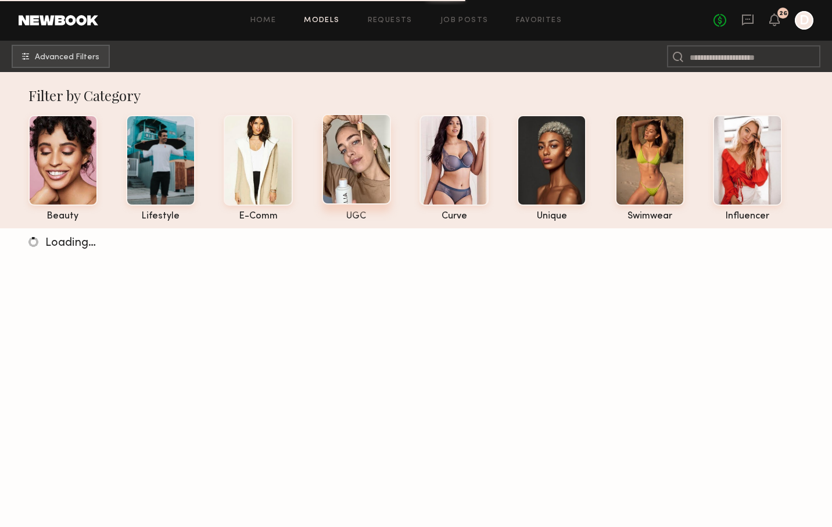
click at [379, 146] on div at bounding box center [356, 159] width 69 height 91
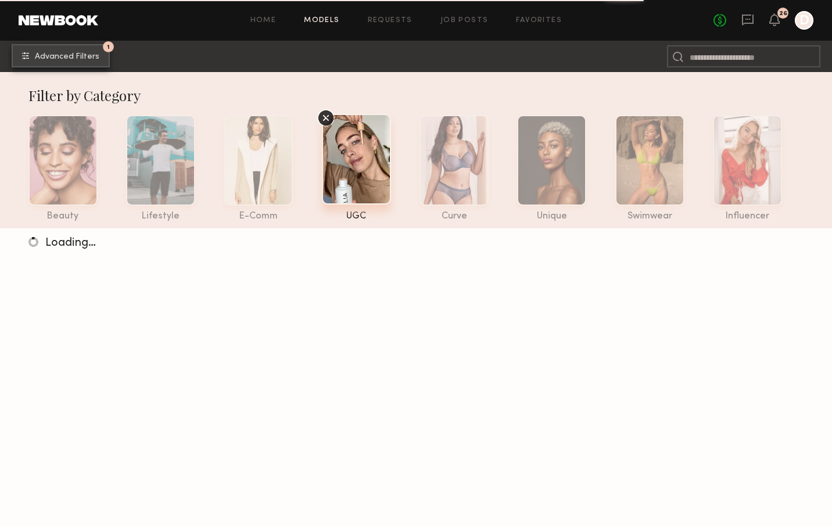
click at [81, 58] on span "Advanced Filters" at bounding box center [67, 57] width 65 height 8
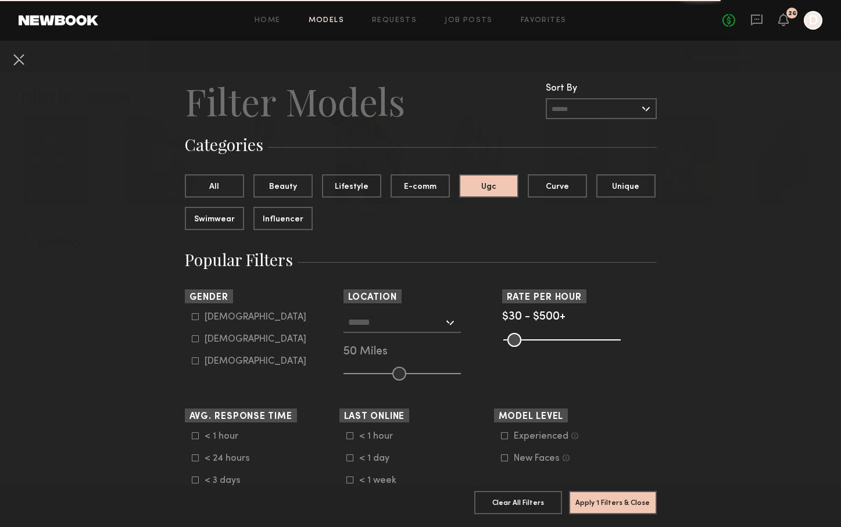
click at [20, 64] on button at bounding box center [18, 59] width 19 height 19
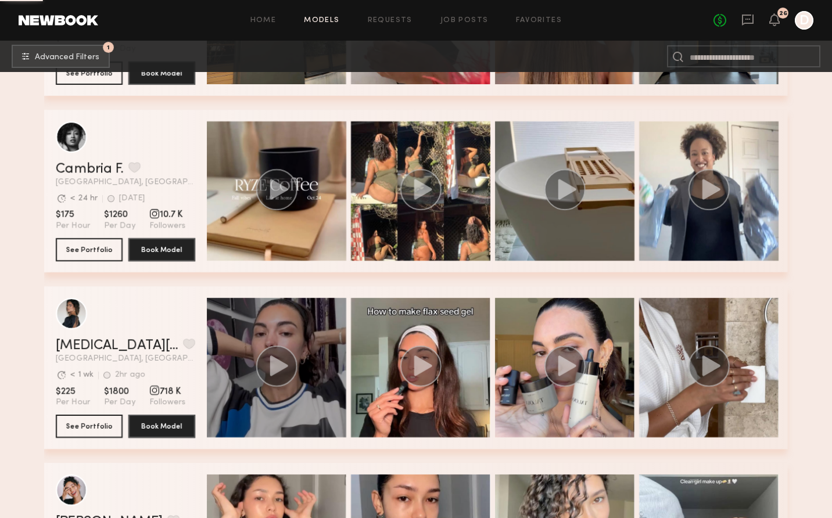
scroll to position [4023, 0]
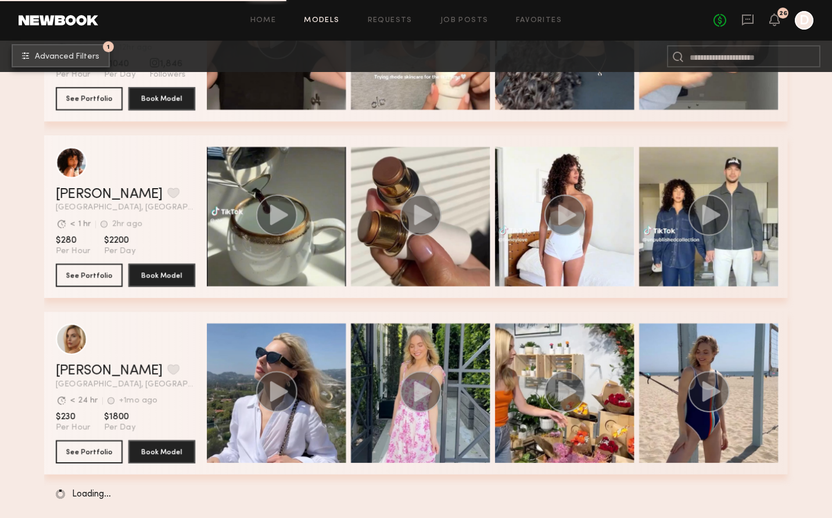
click at [53, 53] on span "Advanced Filters" at bounding box center [67, 57] width 65 height 8
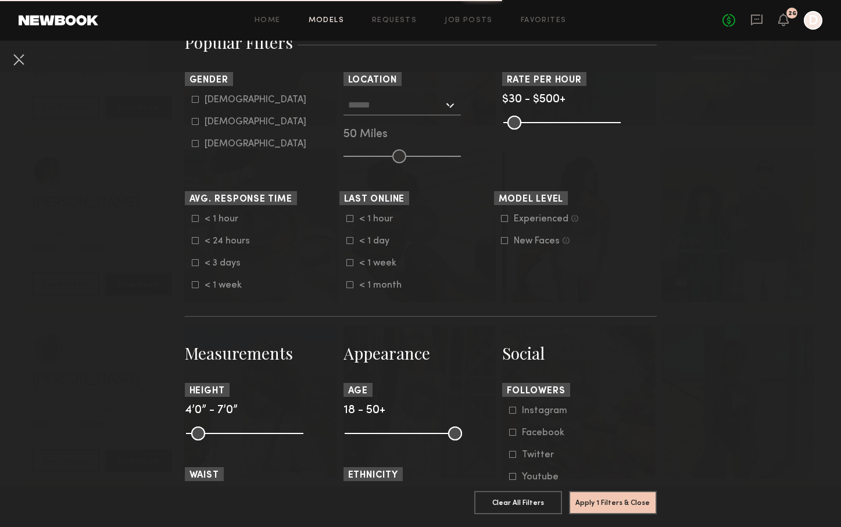
scroll to position [0, 0]
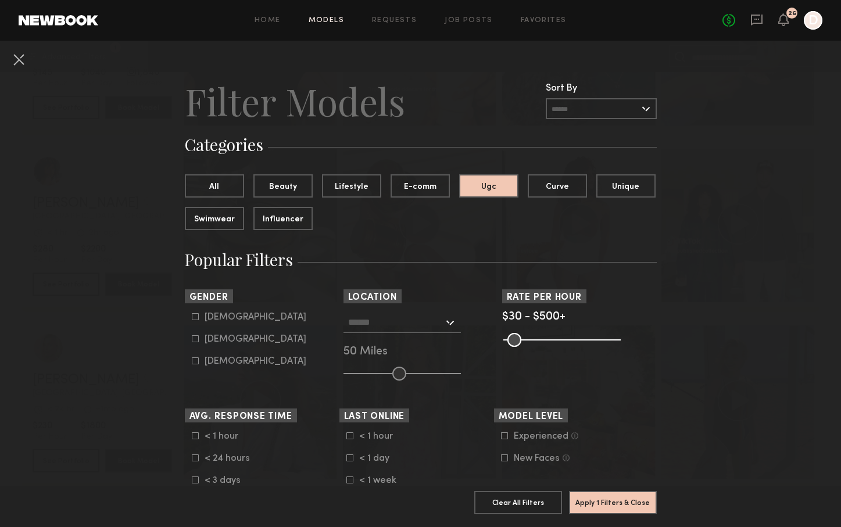
click at [214, 320] on div "Male" at bounding box center [256, 317] width 102 height 7
type input "*"
click at [609, 491] on button "Apply 2 Filters & Close" at bounding box center [613, 502] width 88 height 23
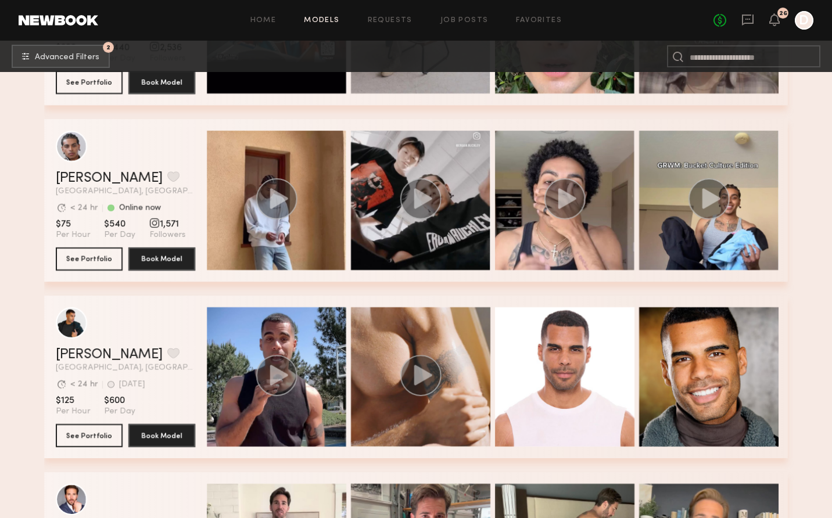
scroll to position [2124, 0]
